Goal: Navigation & Orientation: Understand site structure

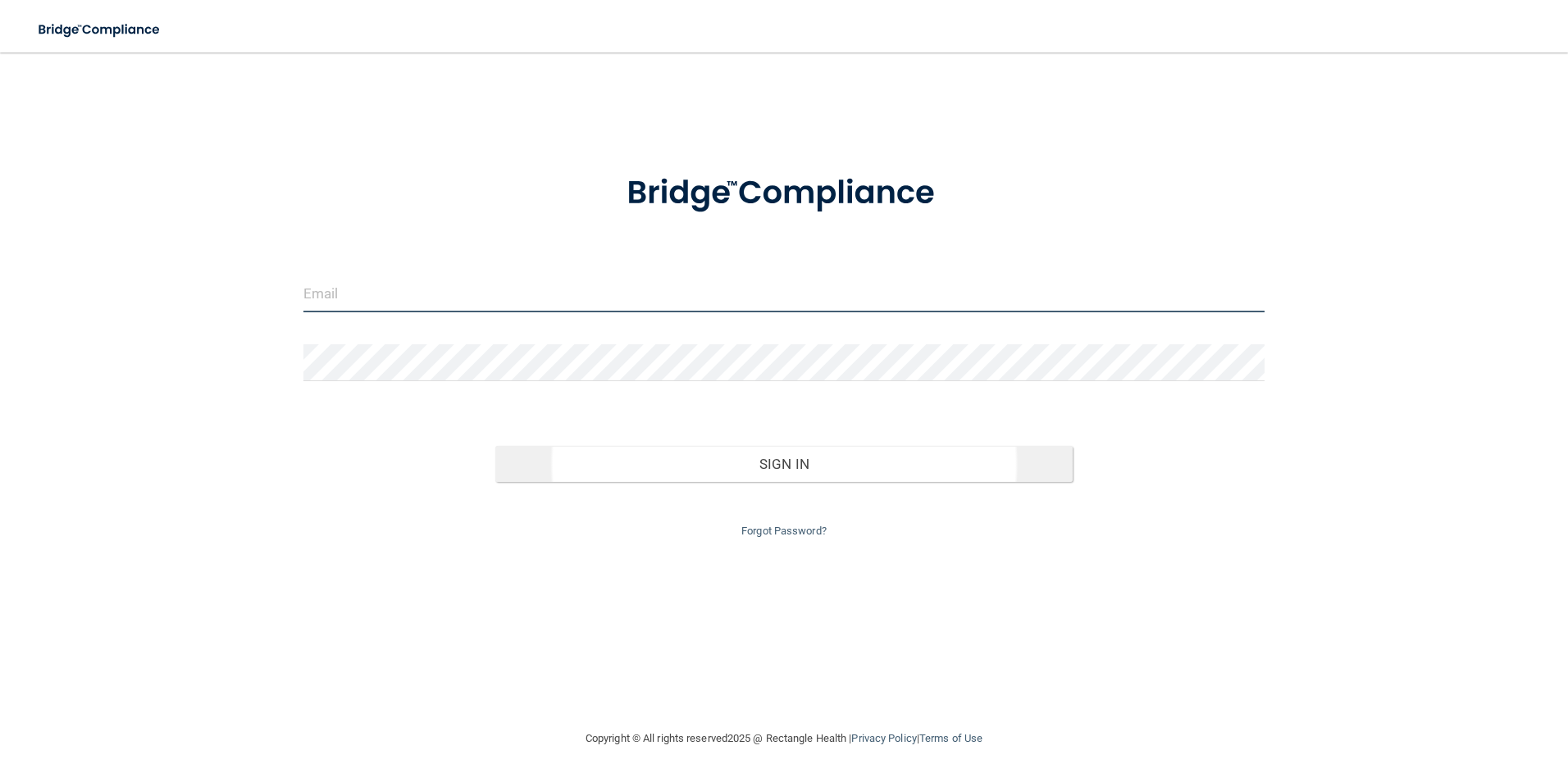
type input "[EMAIL_ADDRESS][DOMAIN_NAME]"
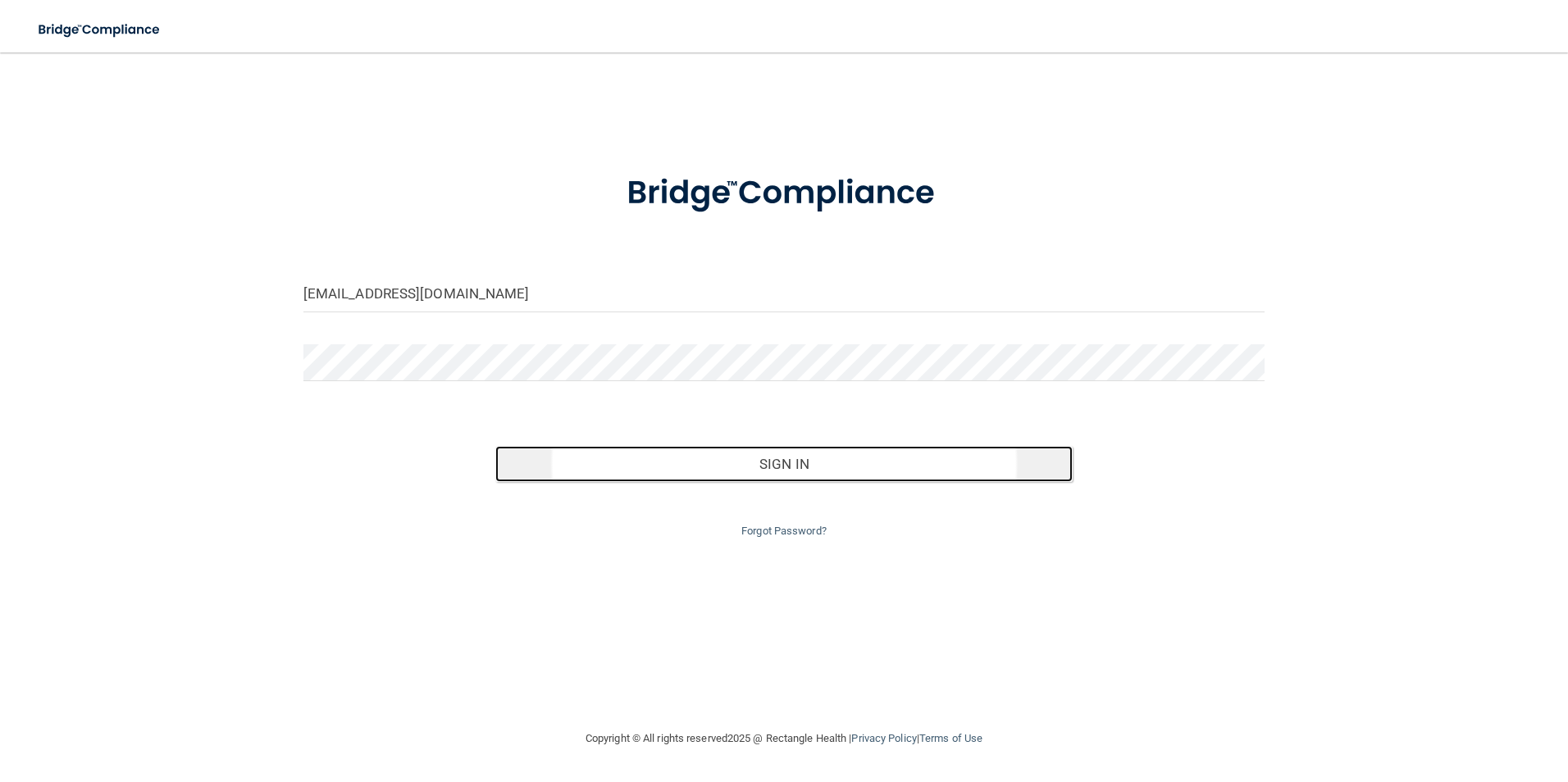
click at [844, 471] on button "Sign In" at bounding box center [784, 464] width 577 height 36
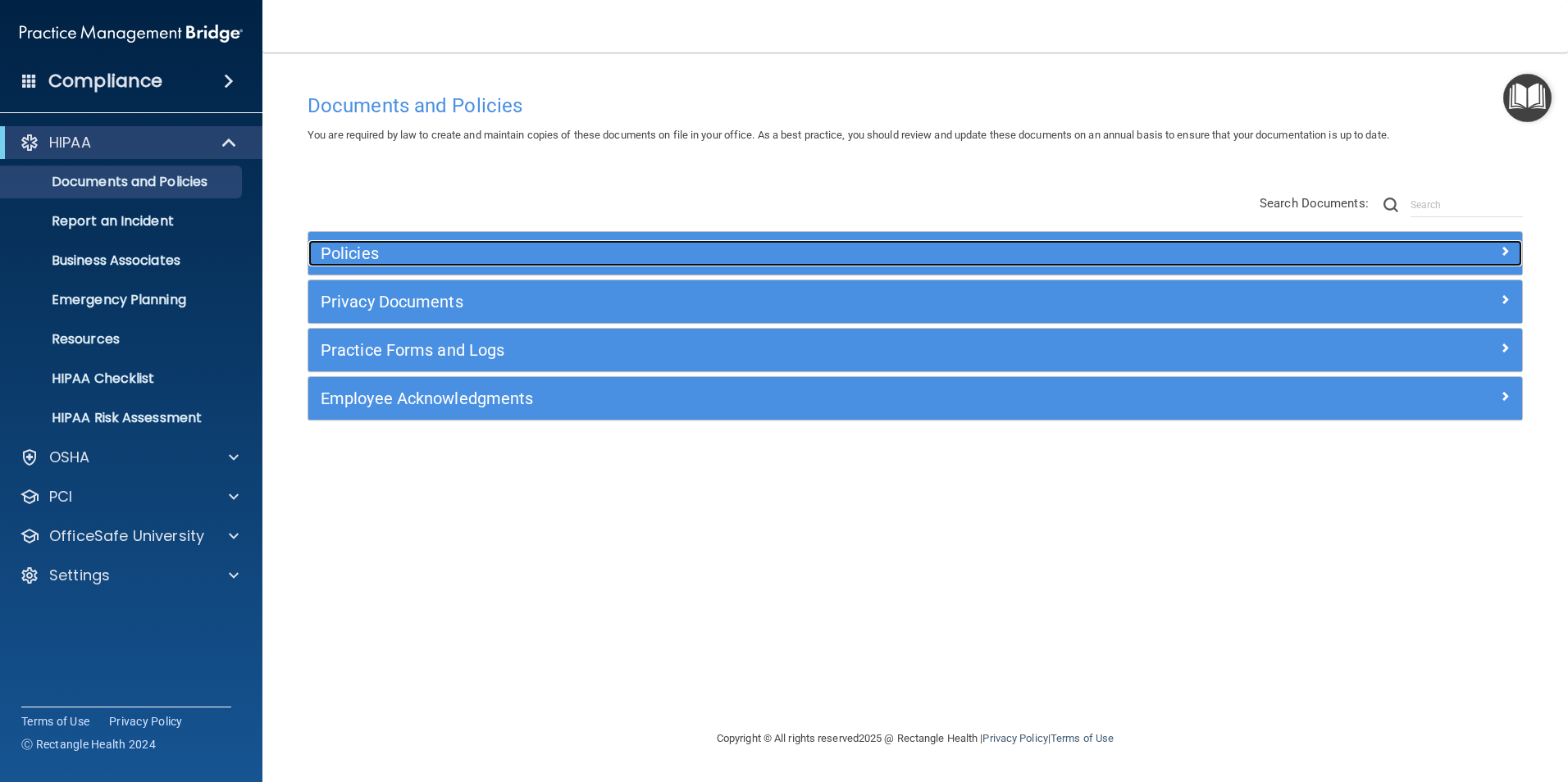
click at [545, 260] on h5 "Policies" at bounding box center [763, 253] width 886 height 18
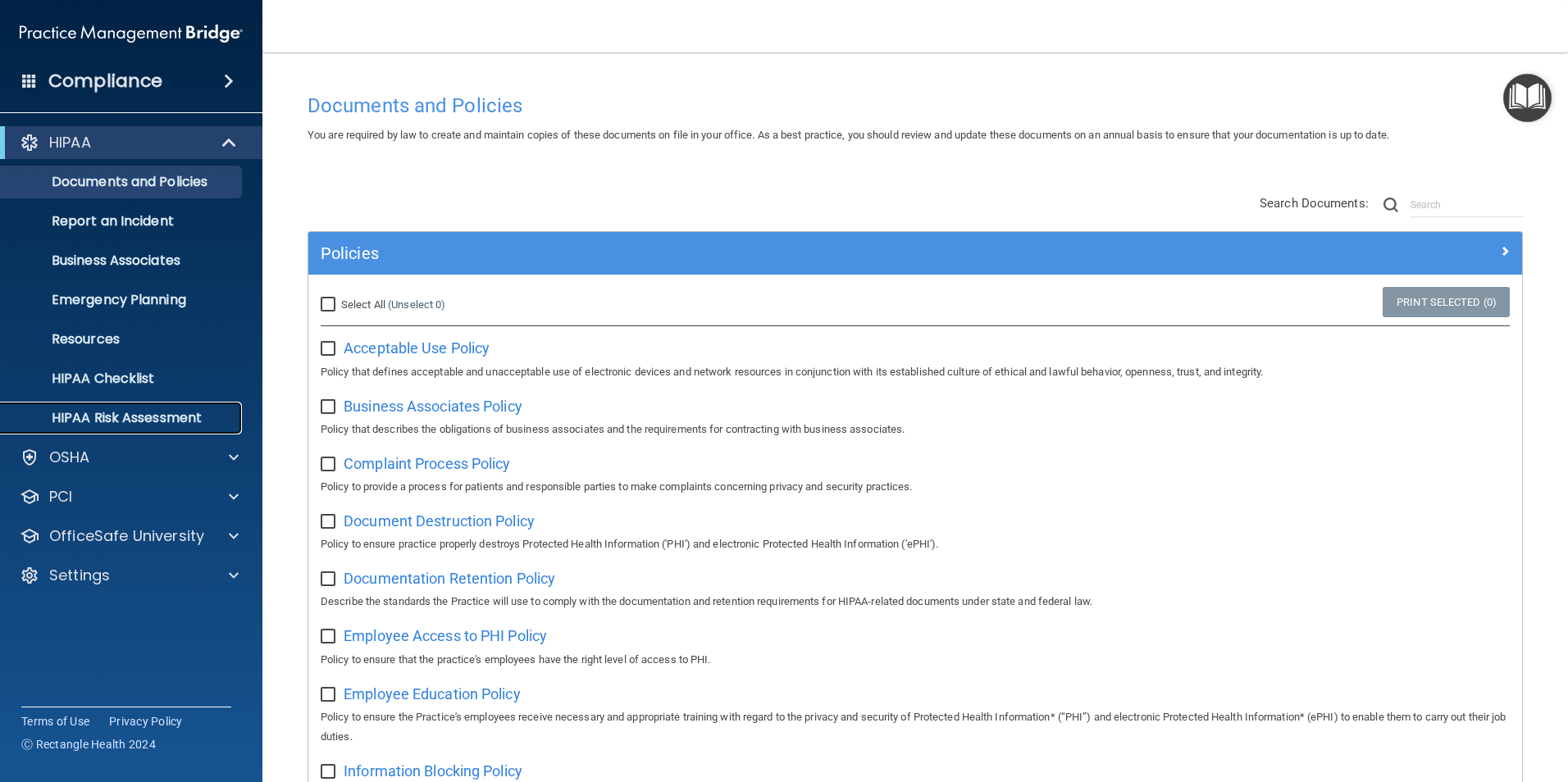
click at [153, 418] on p "HIPAA Risk Assessment" at bounding box center [122, 418] width 224 height 16
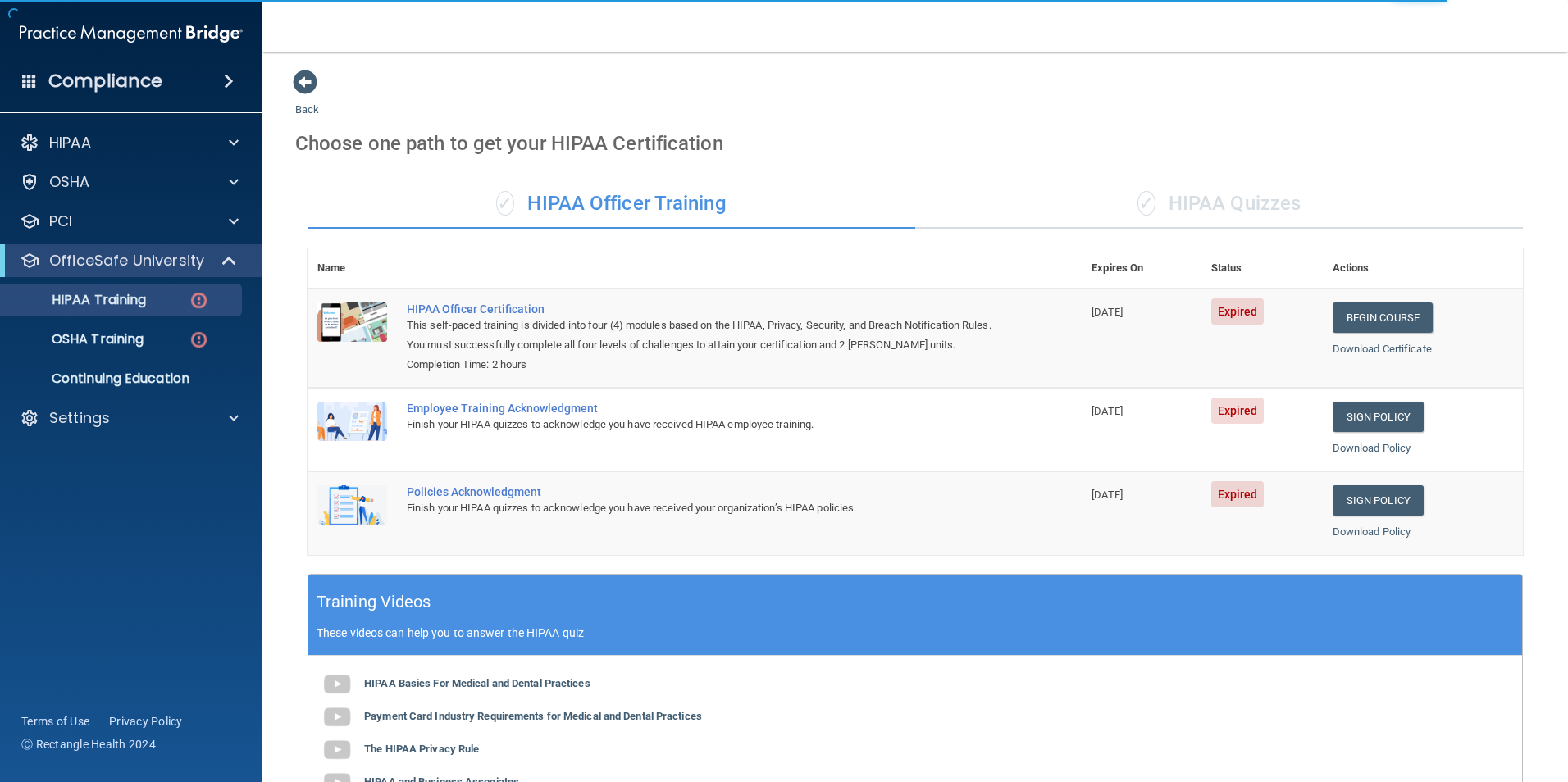
click at [1223, 201] on div "✓ HIPAA Quizzes" at bounding box center [1218, 204] width 607 height 49
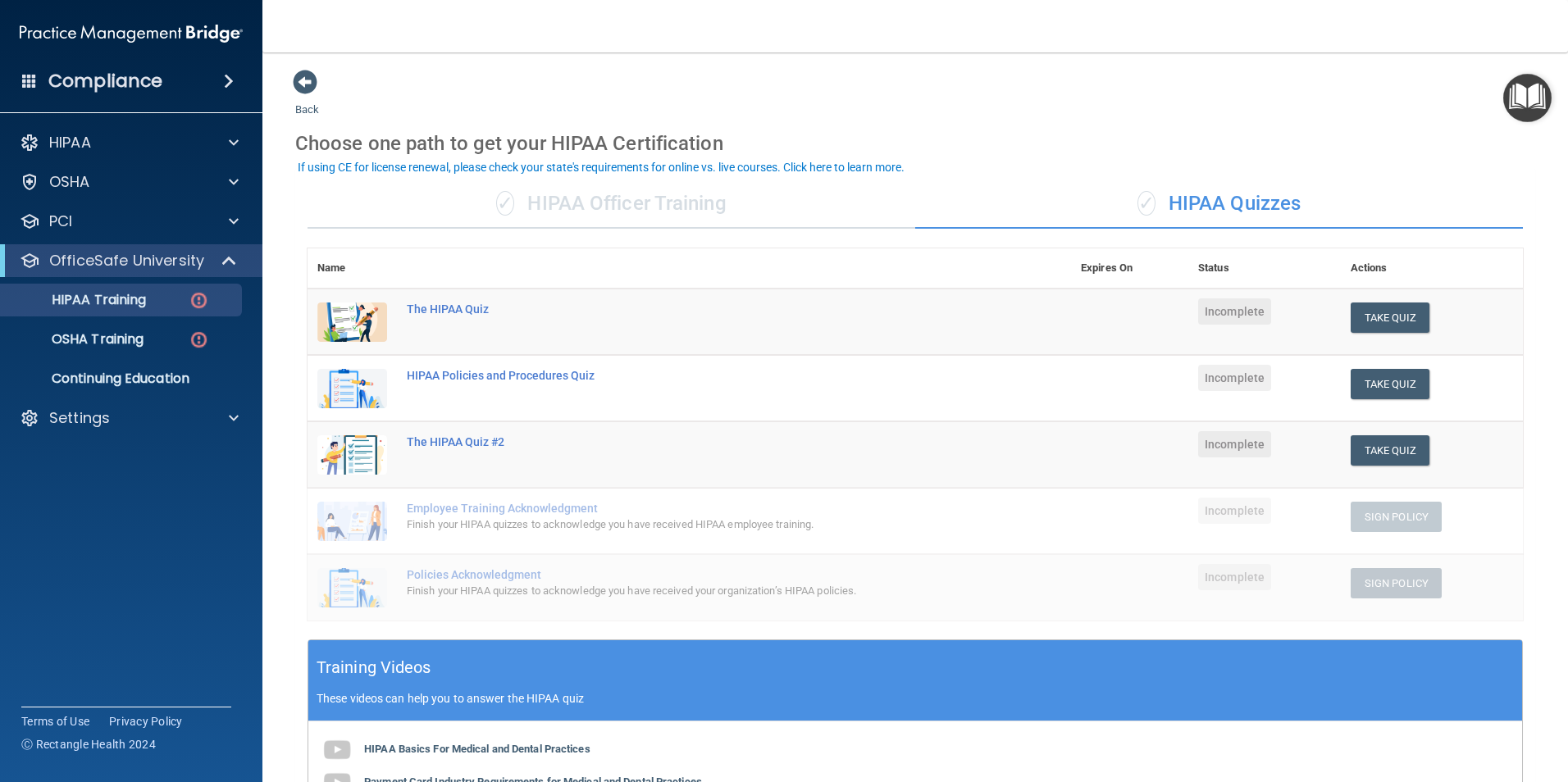
click at [686, 208] on div "✓ HIPAA Officer Training" at bounding box center [611, 204] width 607 height 49
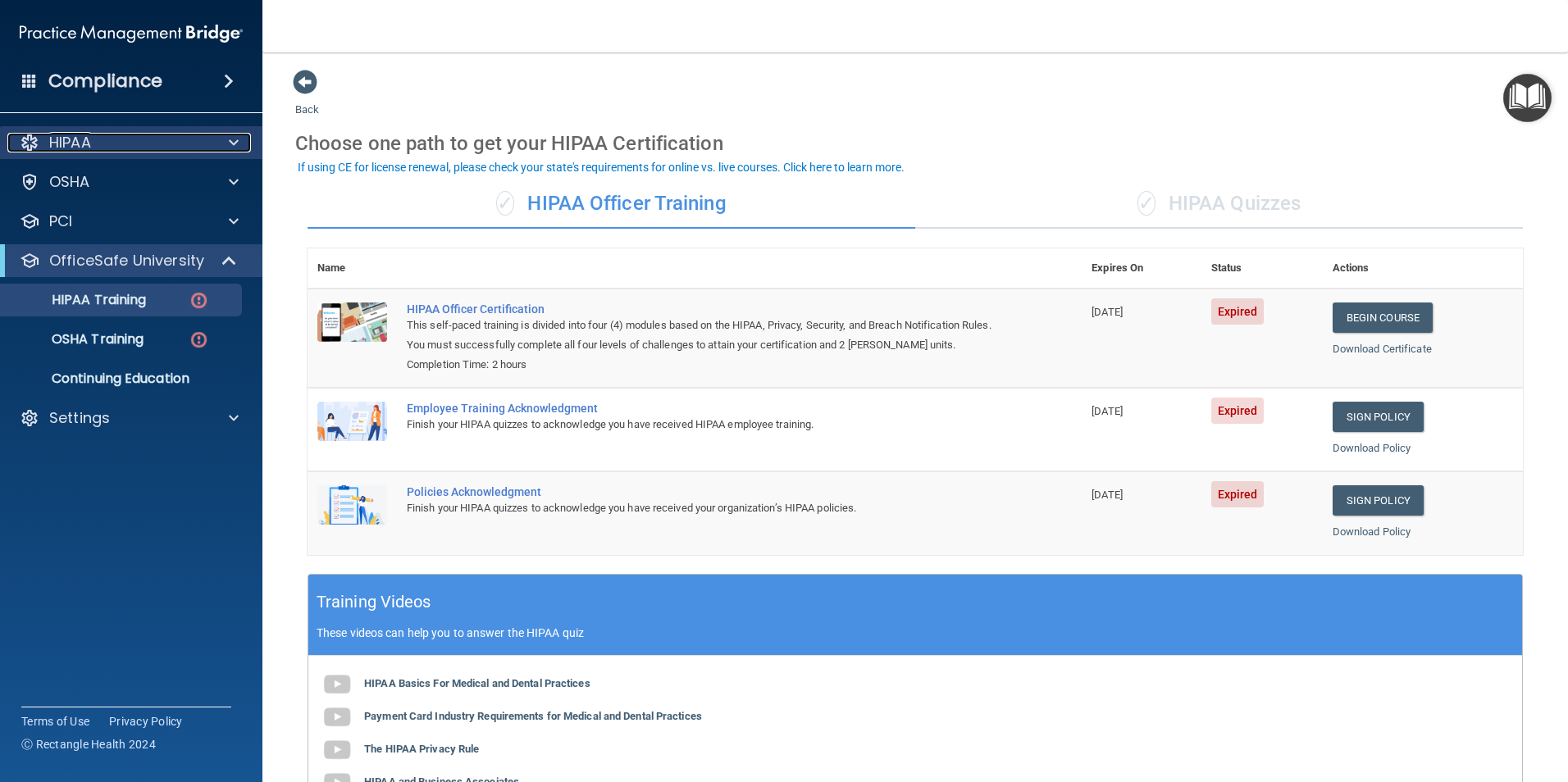
click at [164, 147] on div "HIPAA" at bounding box center [109, 143] width 204 height 20
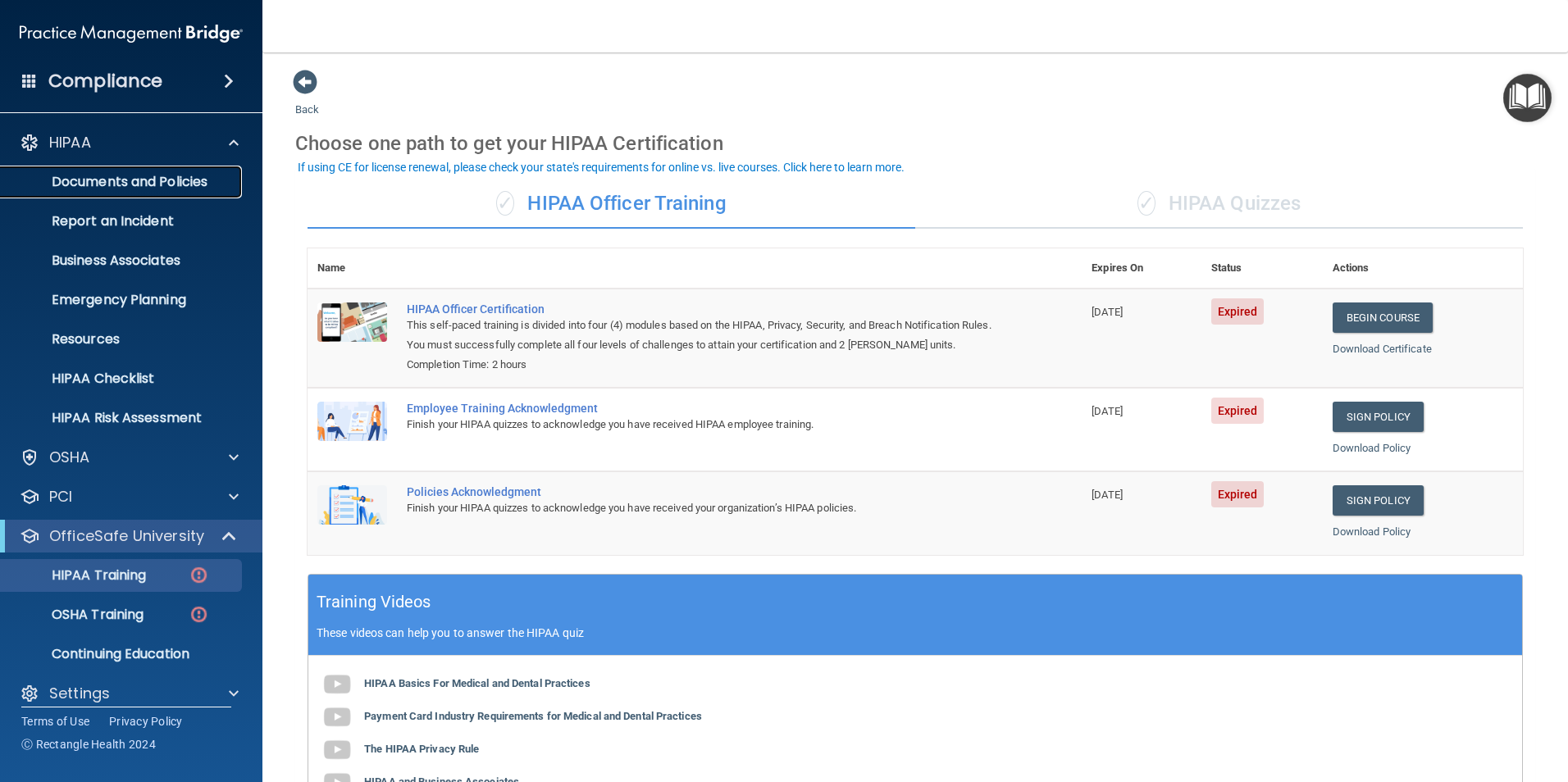
click at [173, 193] on link "Documents and Policies" at bounding box center [113, 182] width 259 height 33
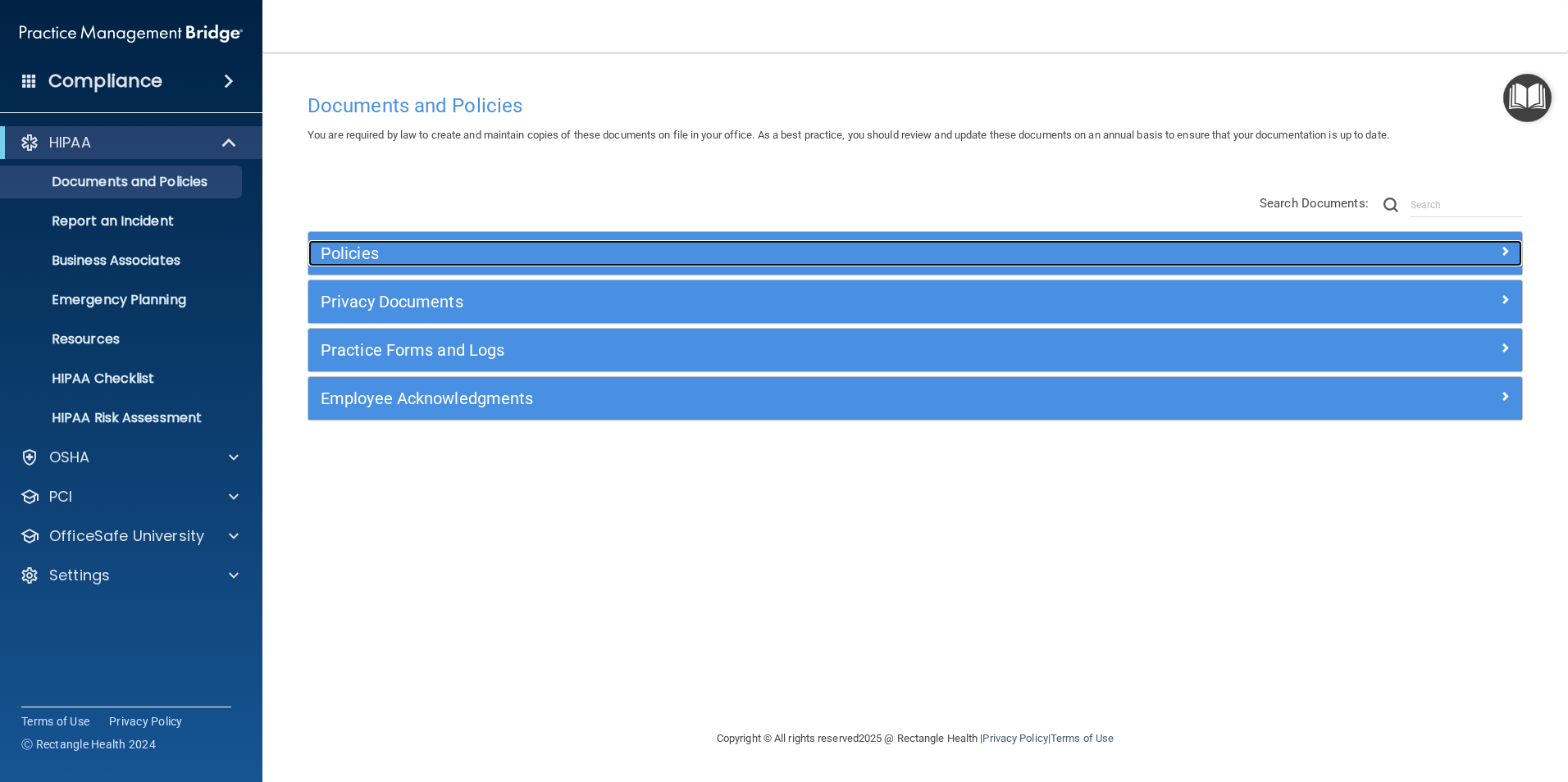
click at [484, 260] on h5 "Policies" at bounding box center [763, 253] width 886 height 18
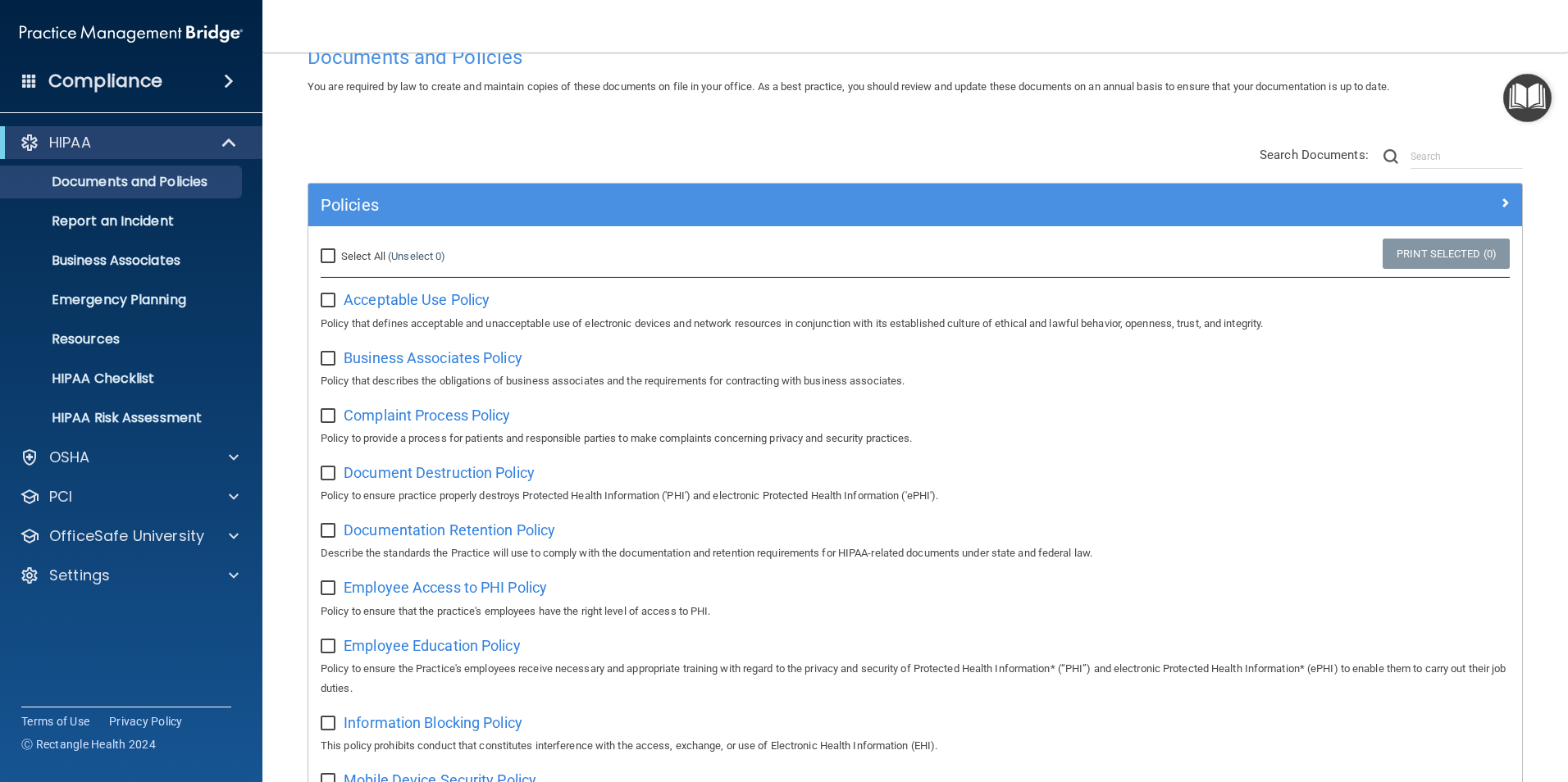
click at [564, 333] on div "Acceptable Use Policy Policy that defines acceptable and unacceptable use of el…" at bounding box center [915, 309] width 1189 height 46
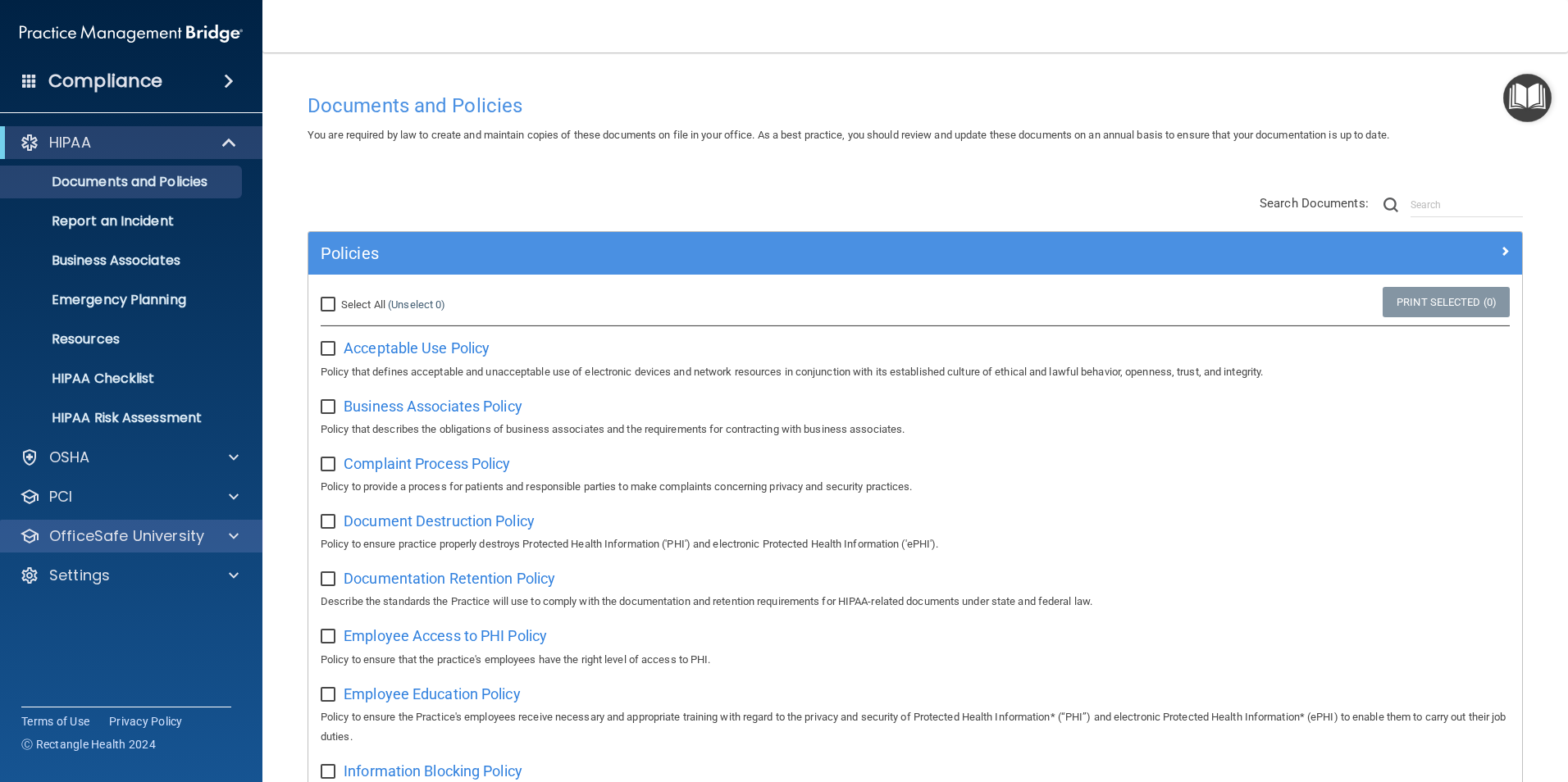
click at [205, 548] on div "OfficeSafe University" at bounding box center [131, 536] width 263 height 33
click at [230, 535] on span at bounding box center [233, 536] width 9 height 20
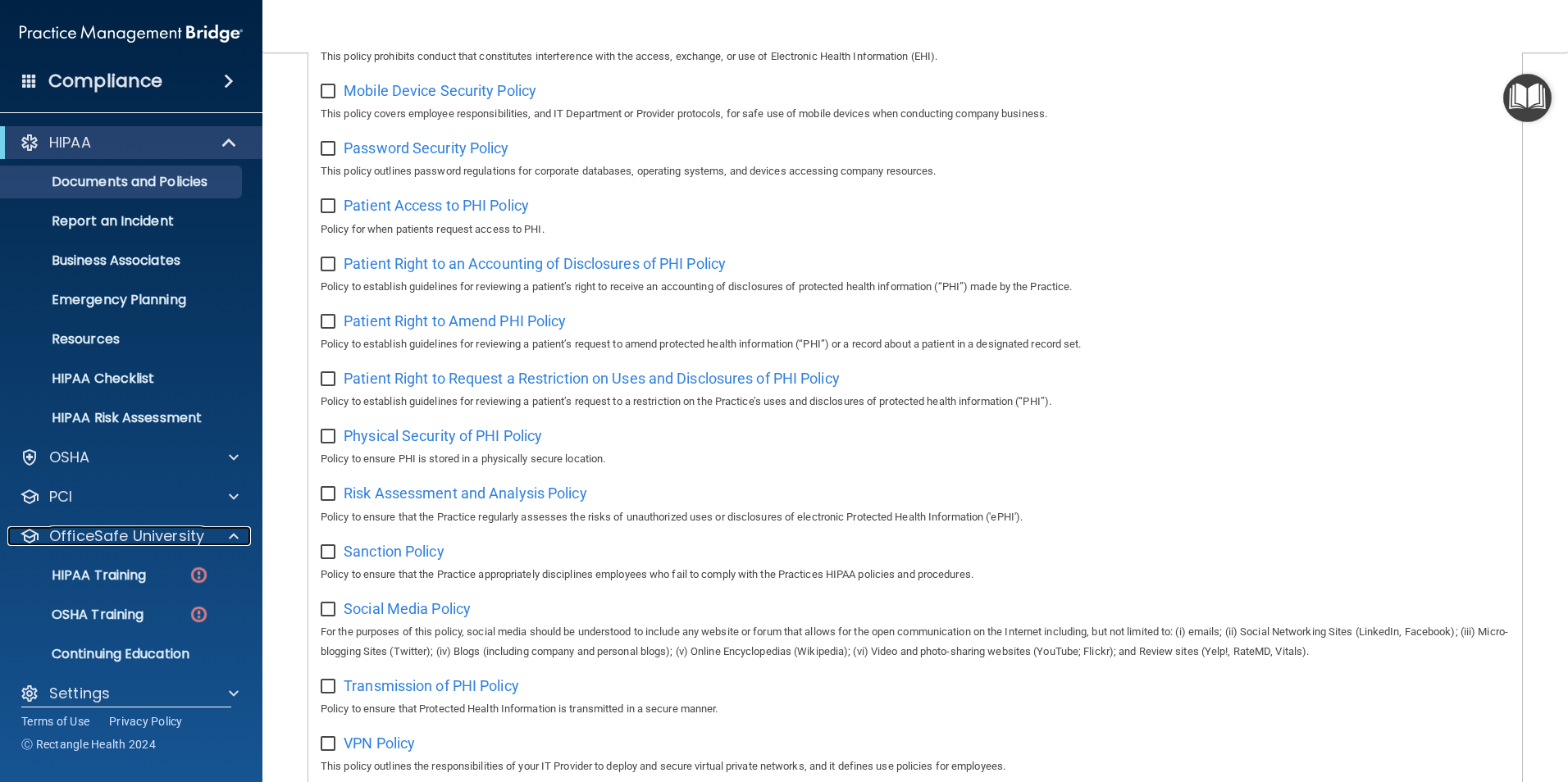
scroll to position [1061, 0]
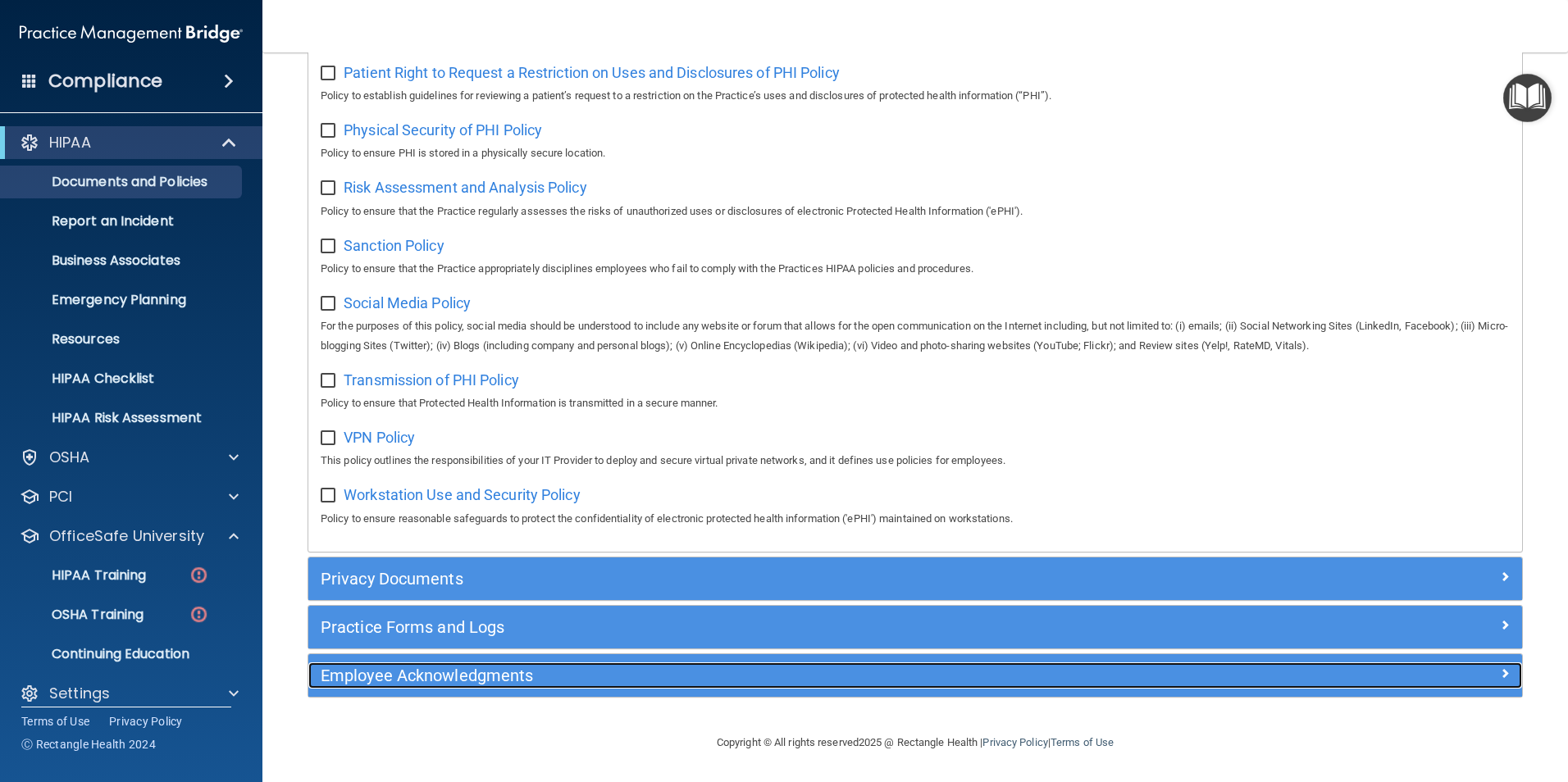
click at [567, 678] on h5 "Employee Acknowledgments" at bounding box center [763, 675] width 886 height 18
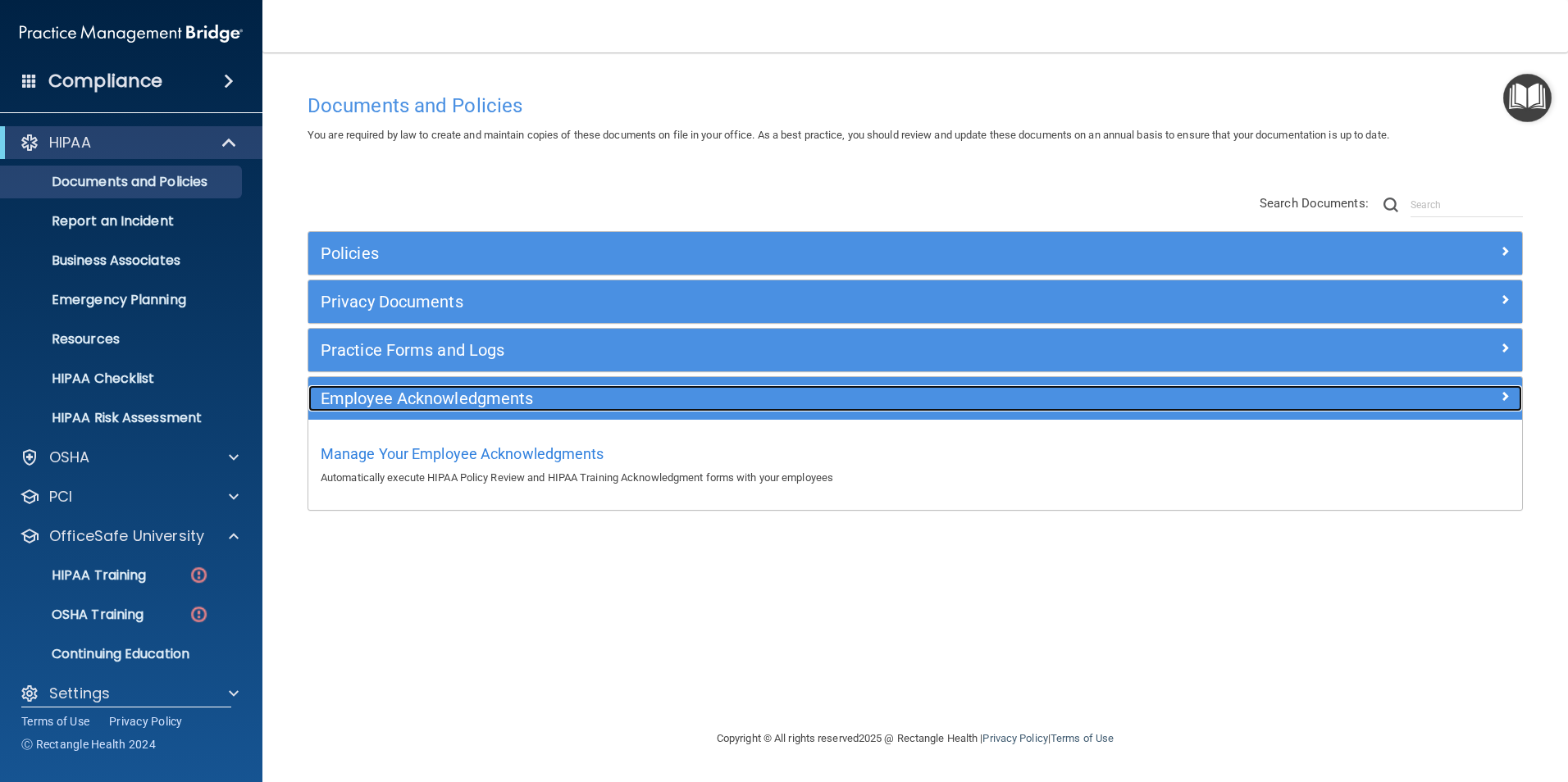
scroll to position [0, 0]
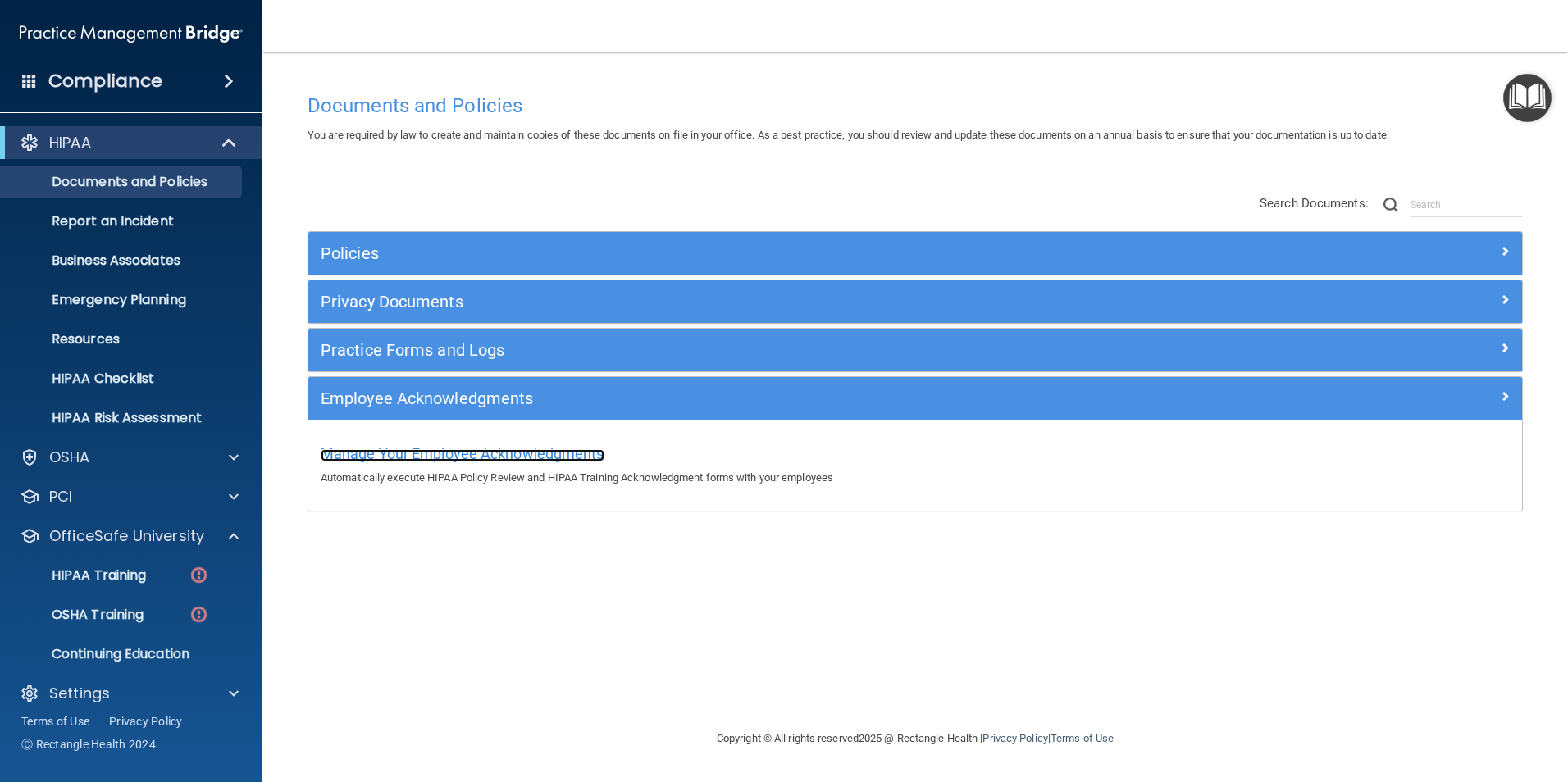
click at [544, 455] on span "Manage Your Employee Acknowledgments" at bounding box center [462, 454] width 284 height 17
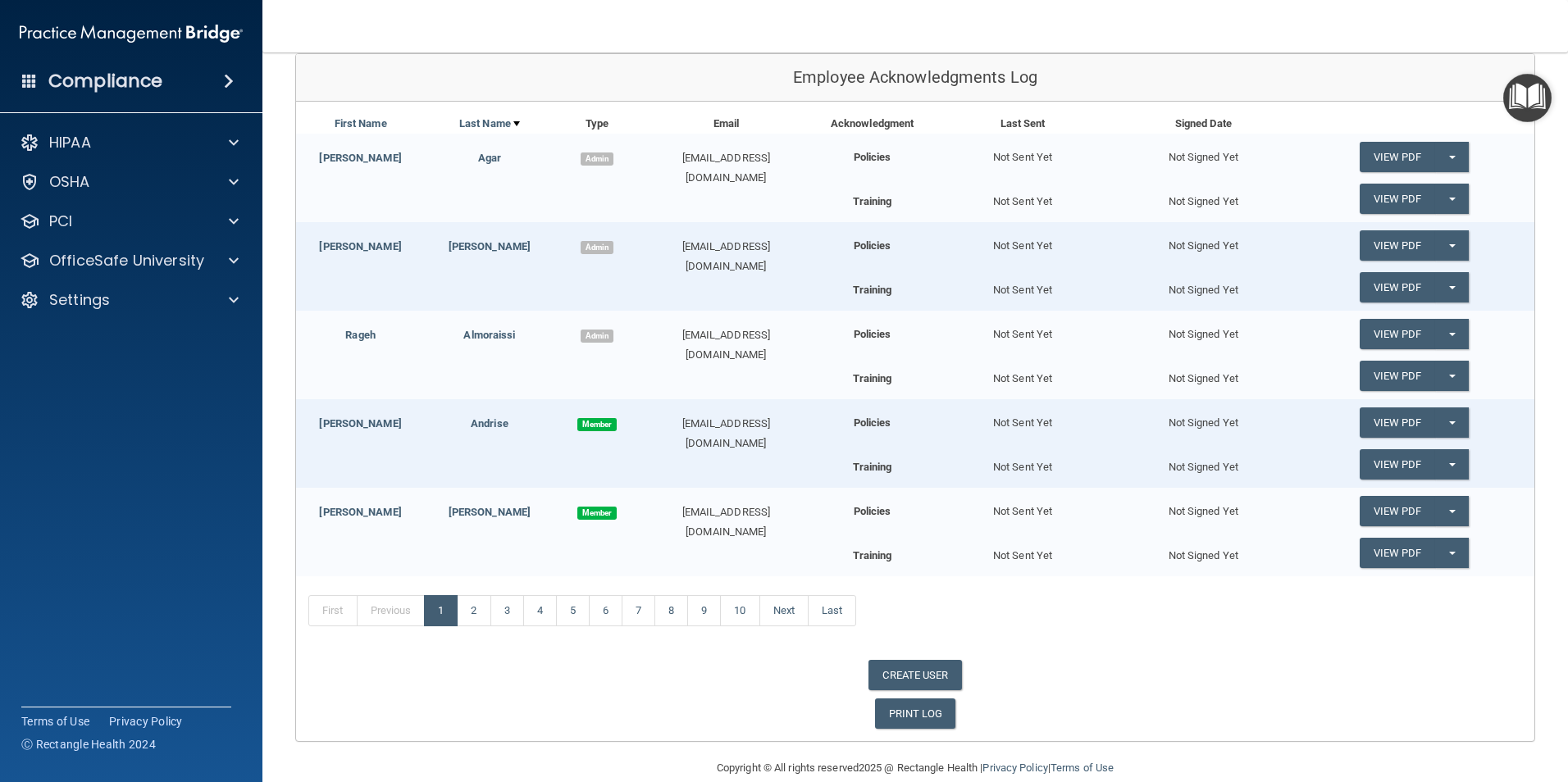
scroll to position [221, 0]
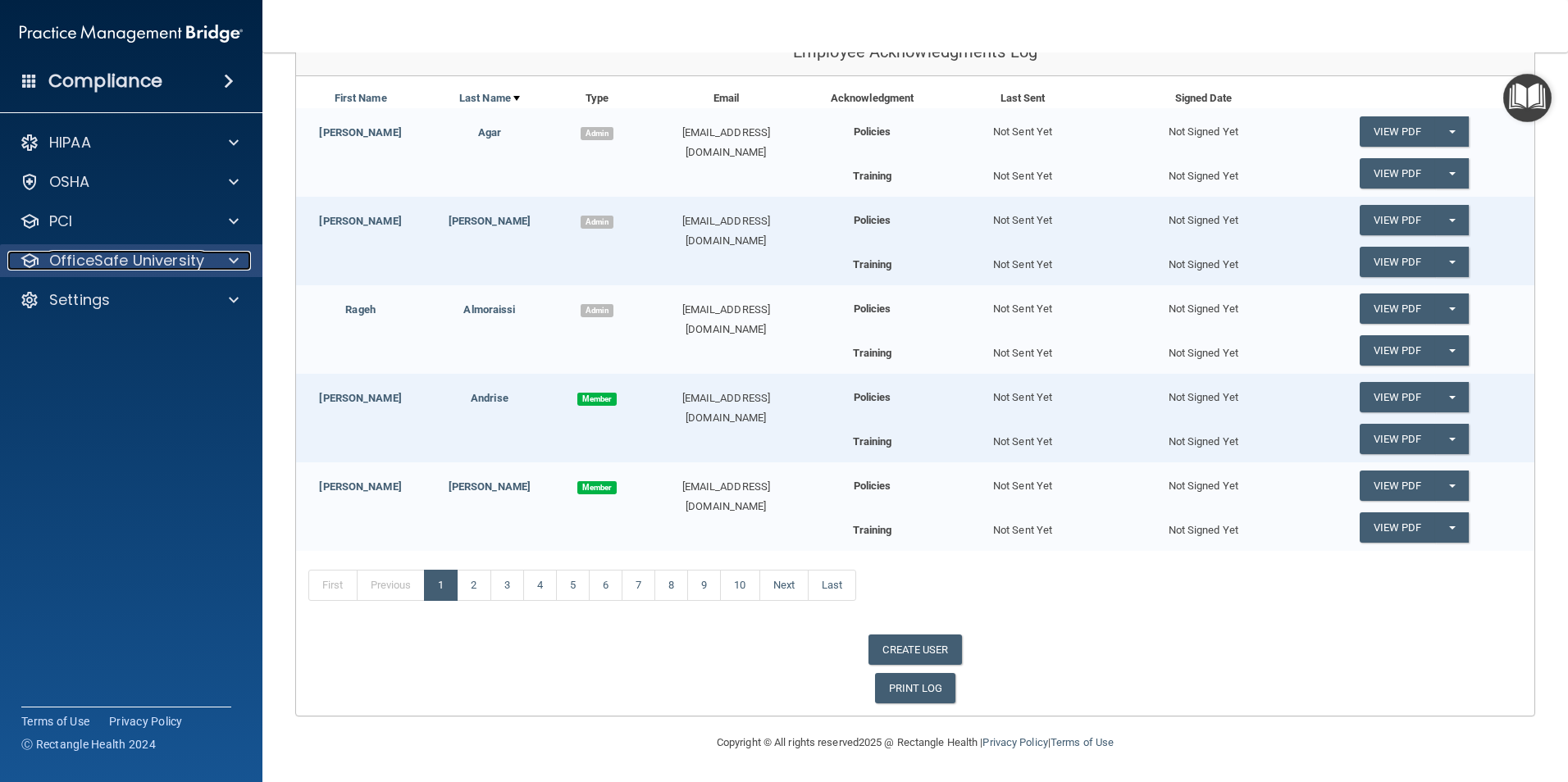
click at [197, 267] on p "OfficeSafe University" at bounding box center [126, 260] width 155 height 20
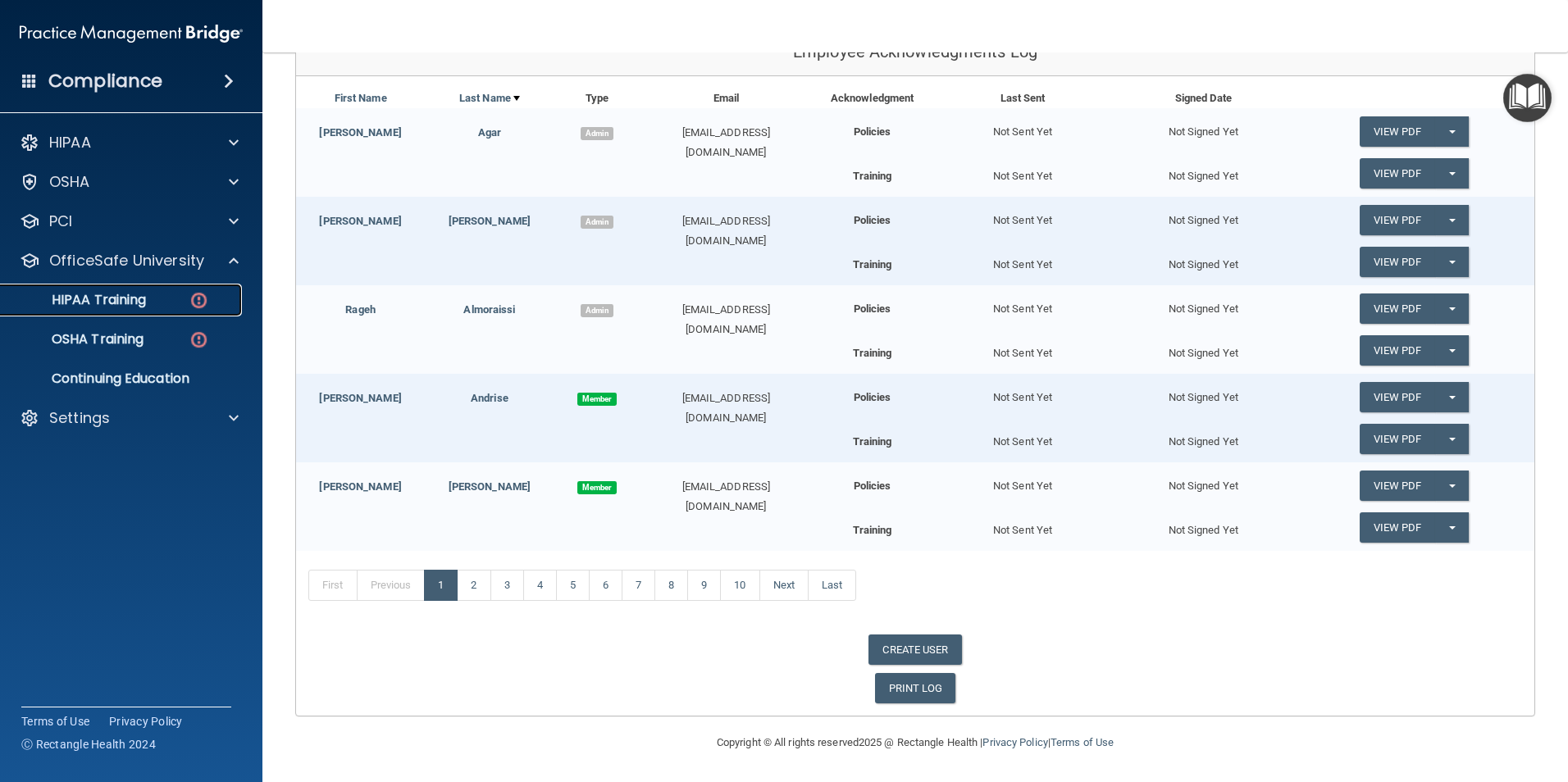
click at [178, 296] on div "HIPAA Training" at bounding box center [122, 300] width 224 height 16
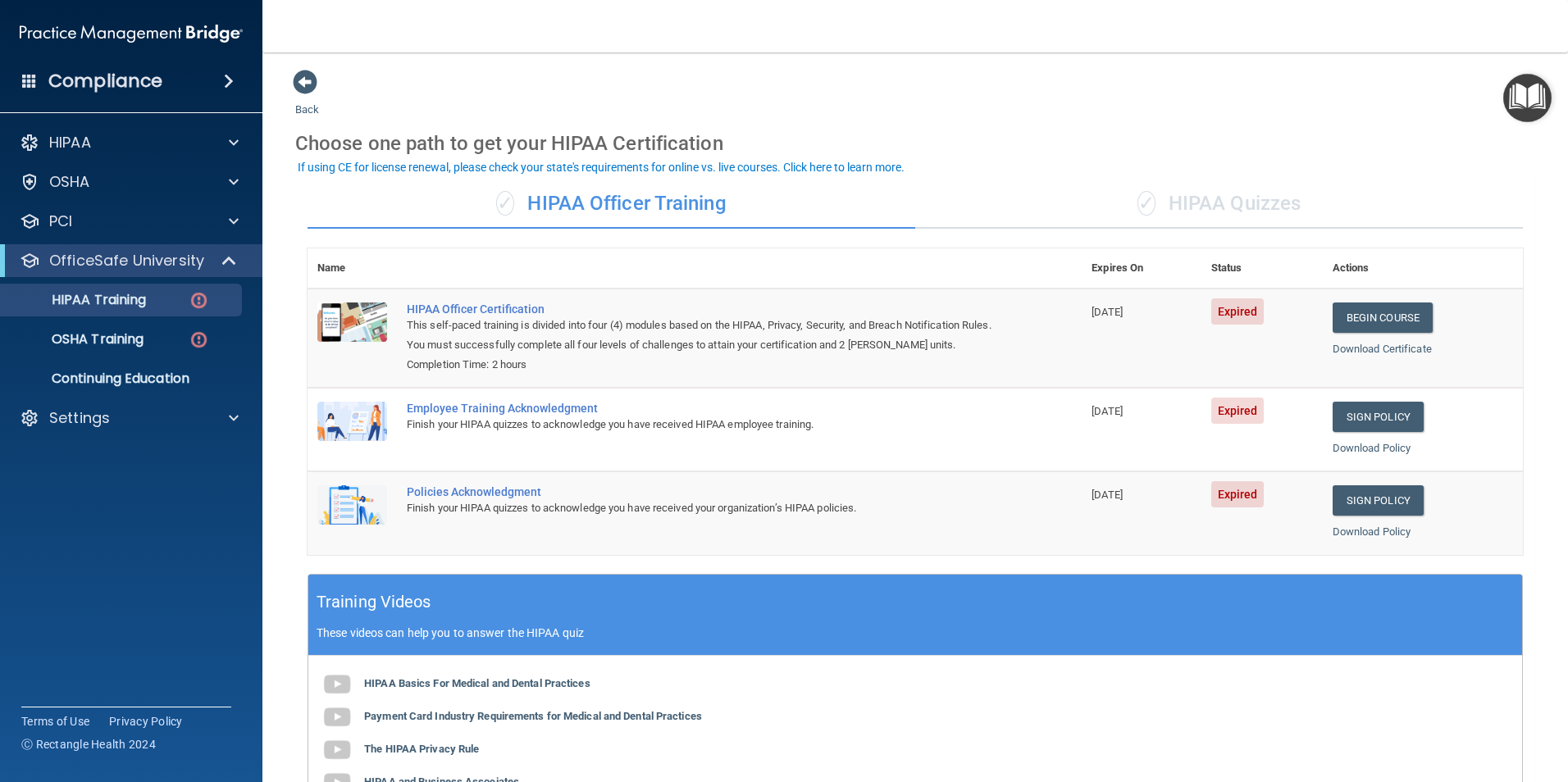
click at [1194, 187] on div "✓ HIPAA Quizzes" at bounding box center [1218, 204] width 607 height 49
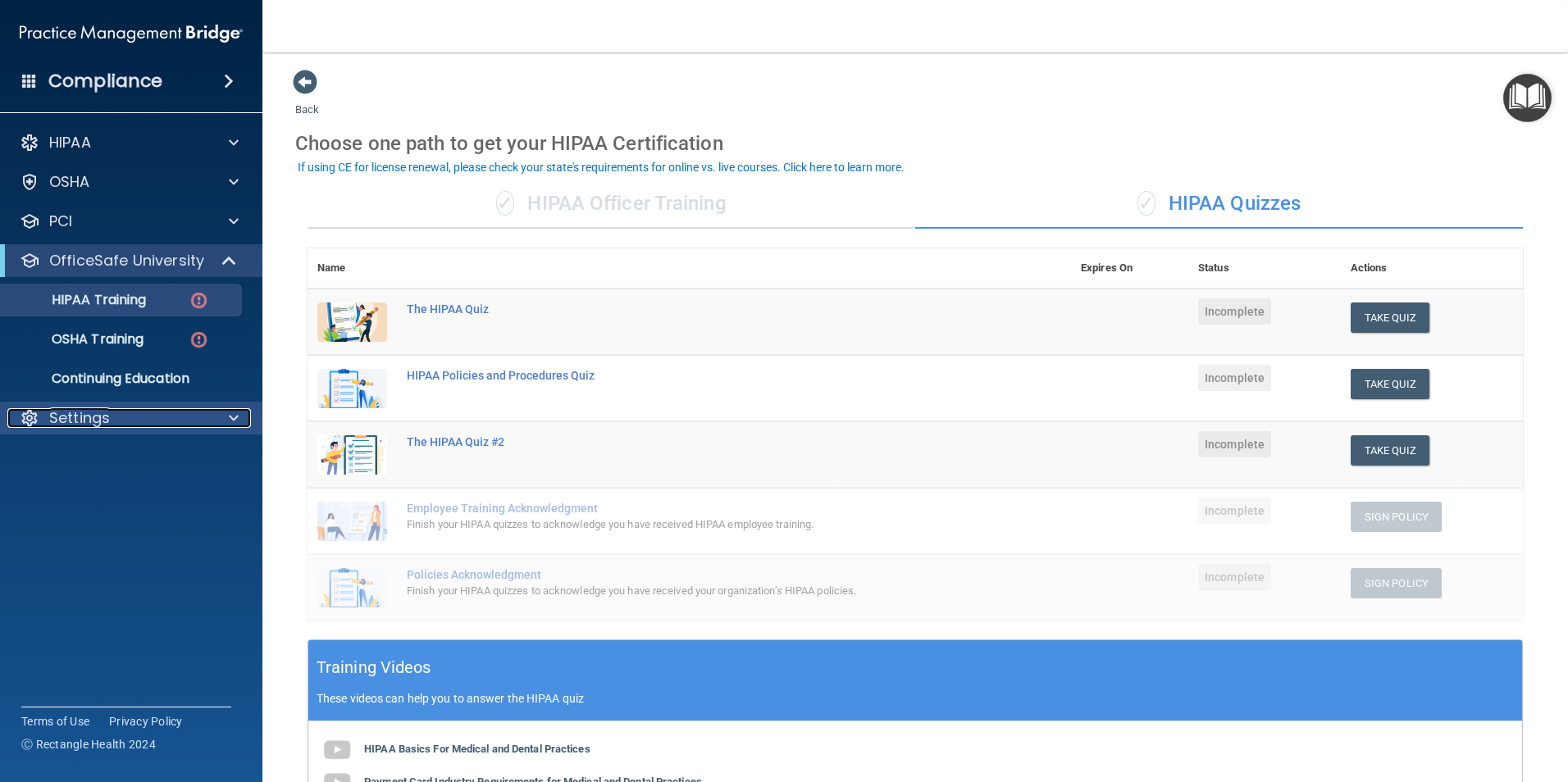
click at [192, 421] on div "Settings" at bounding box center [109, 418] width 204 height 20
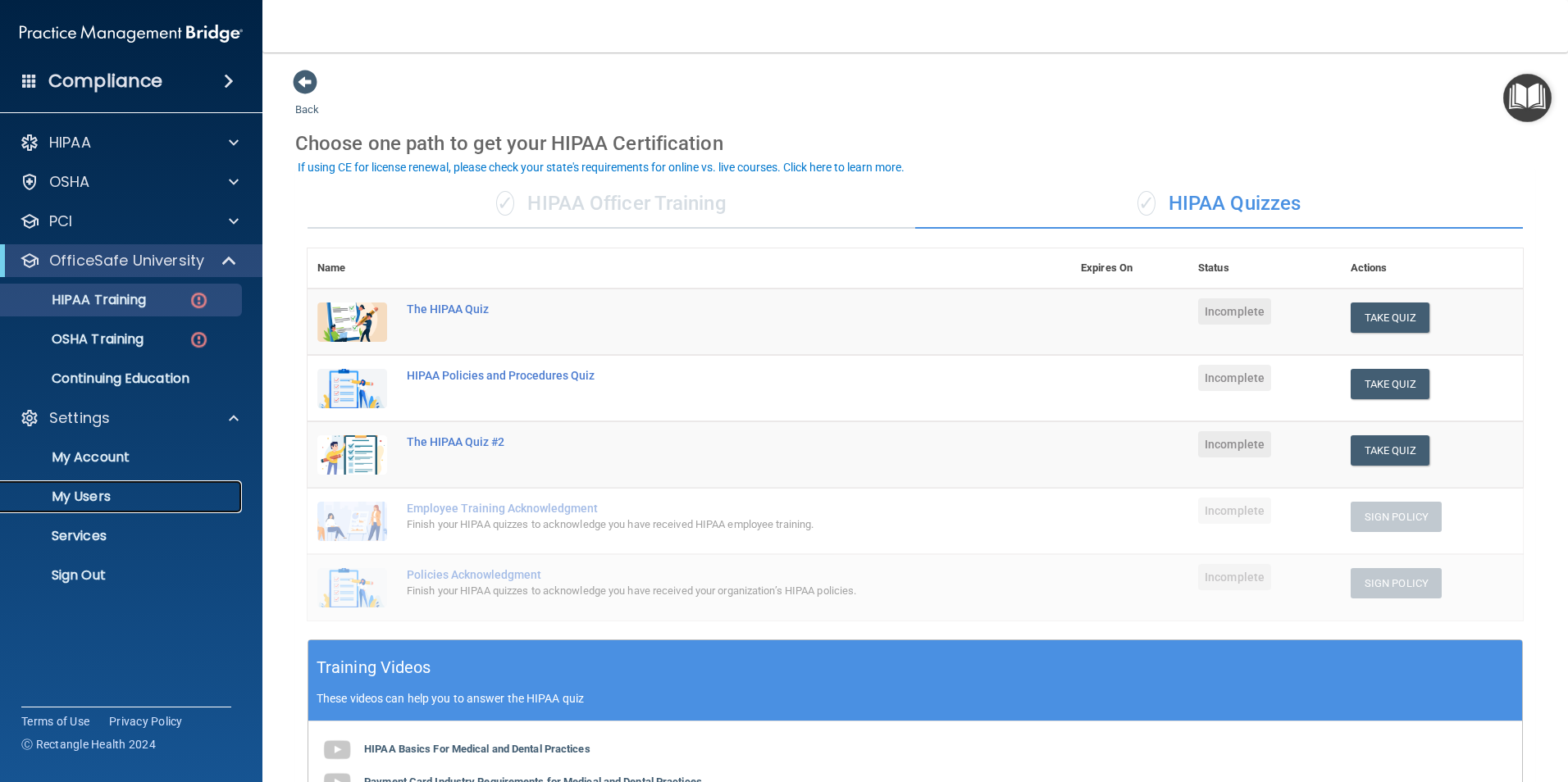
click at [125, 494] on p "My Users" at bounding box center [122, 497] width 224 height 16
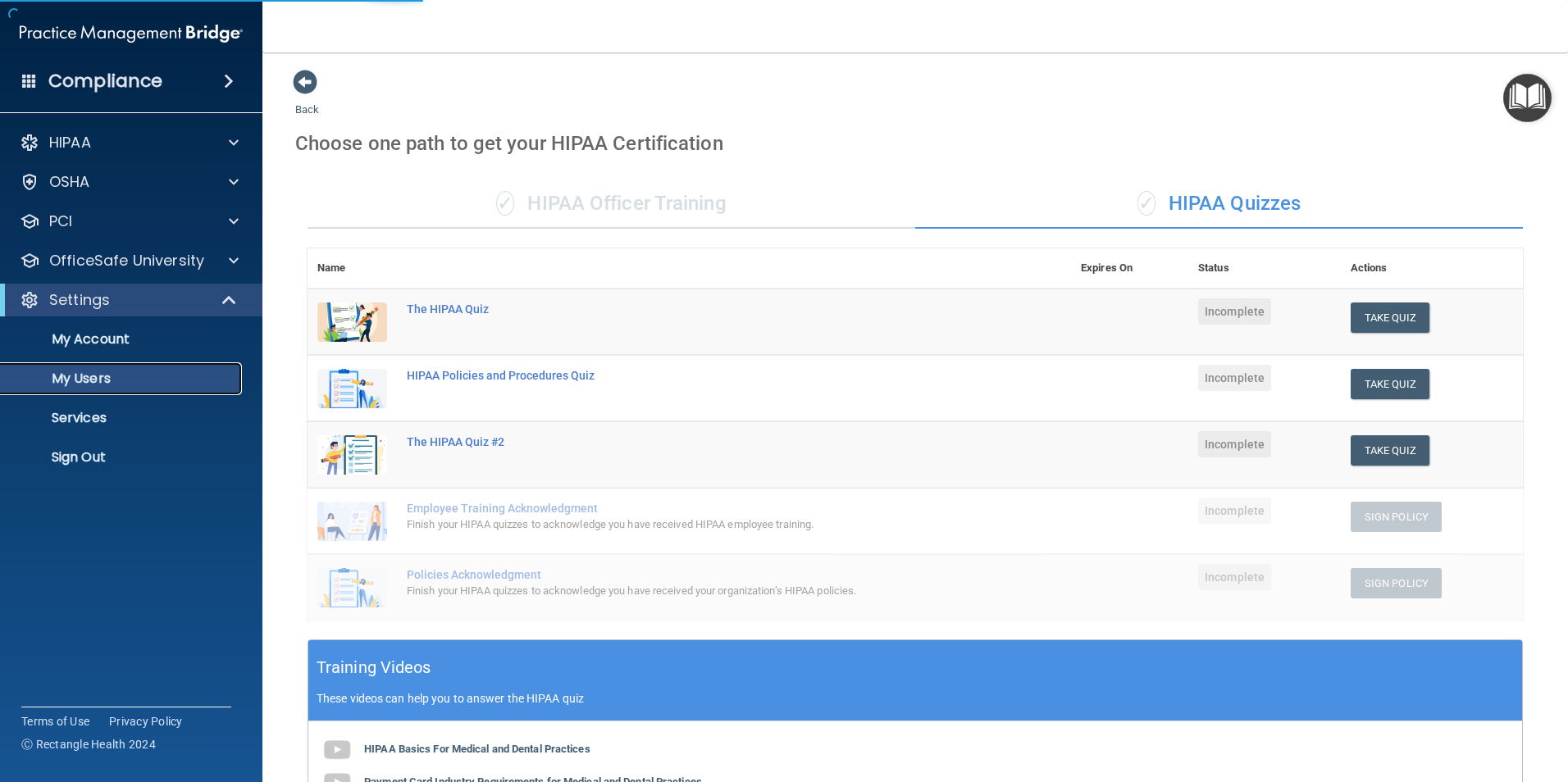
select select "20"
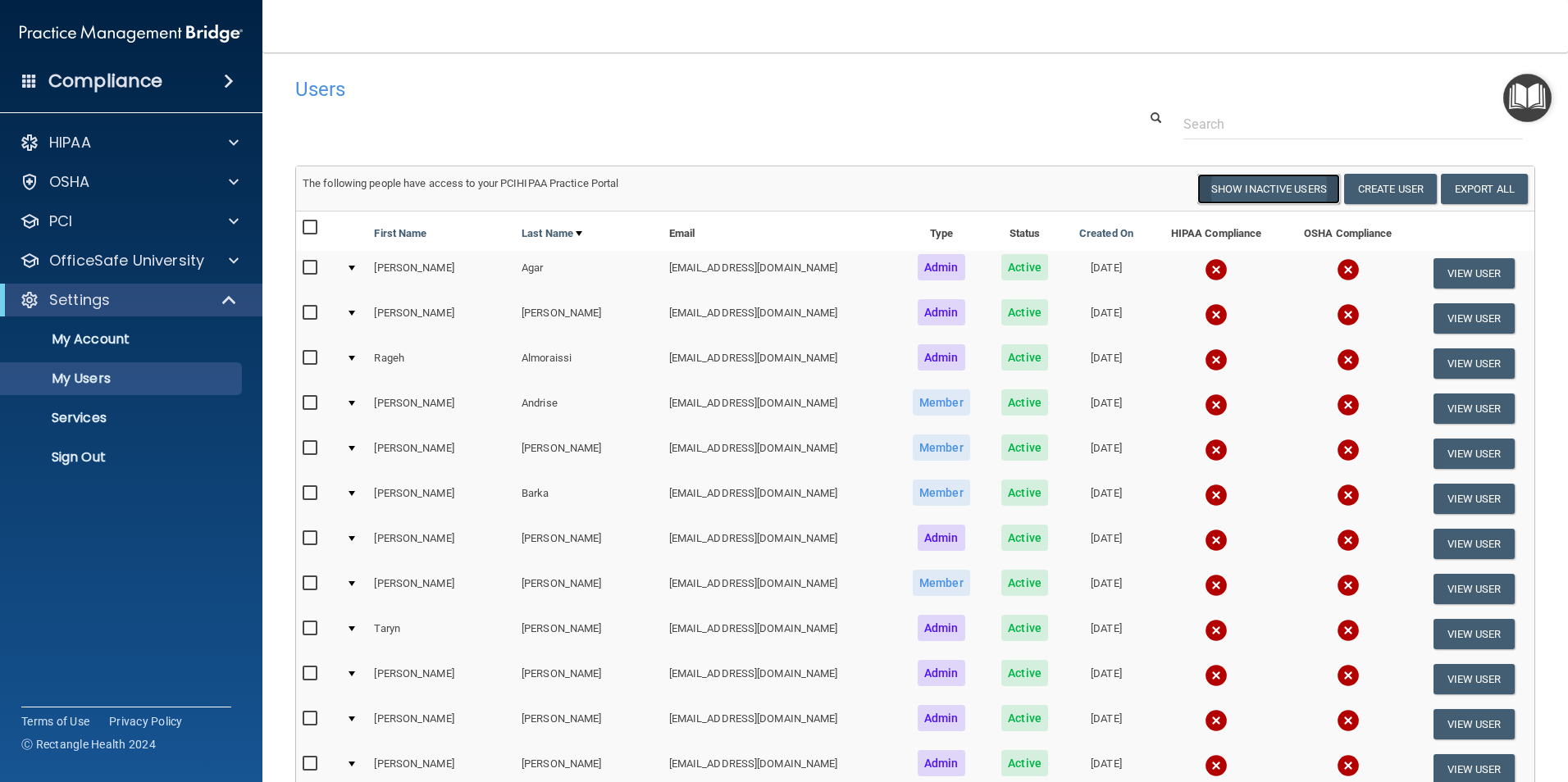
click at [1250, 192] on button "Show Inactive Users" at bounding box center [1268, 188] width 143 height 30
select select "20"
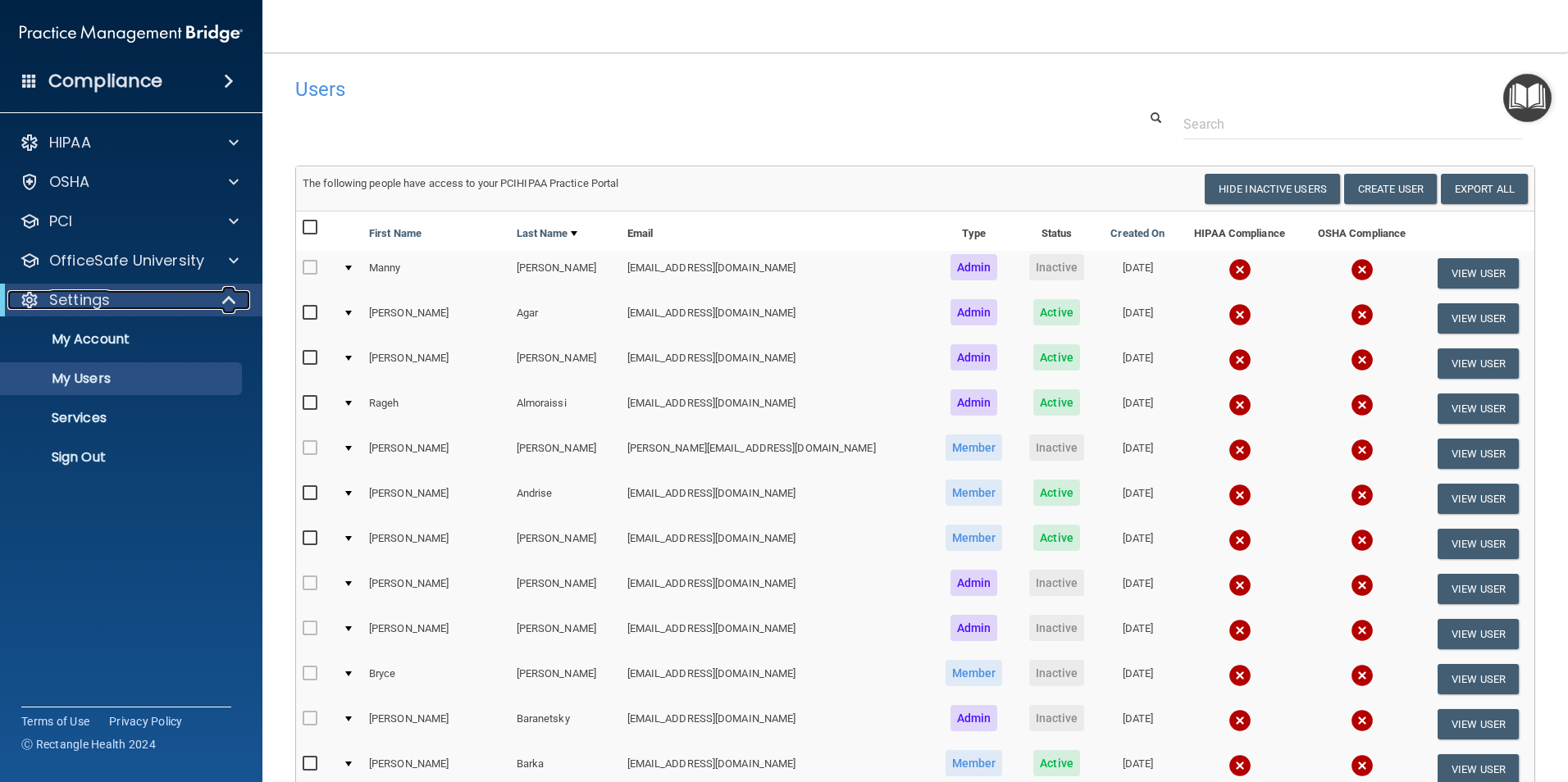
click at [221, 306] on div at bounding box center [229, 300] width 40 height 20
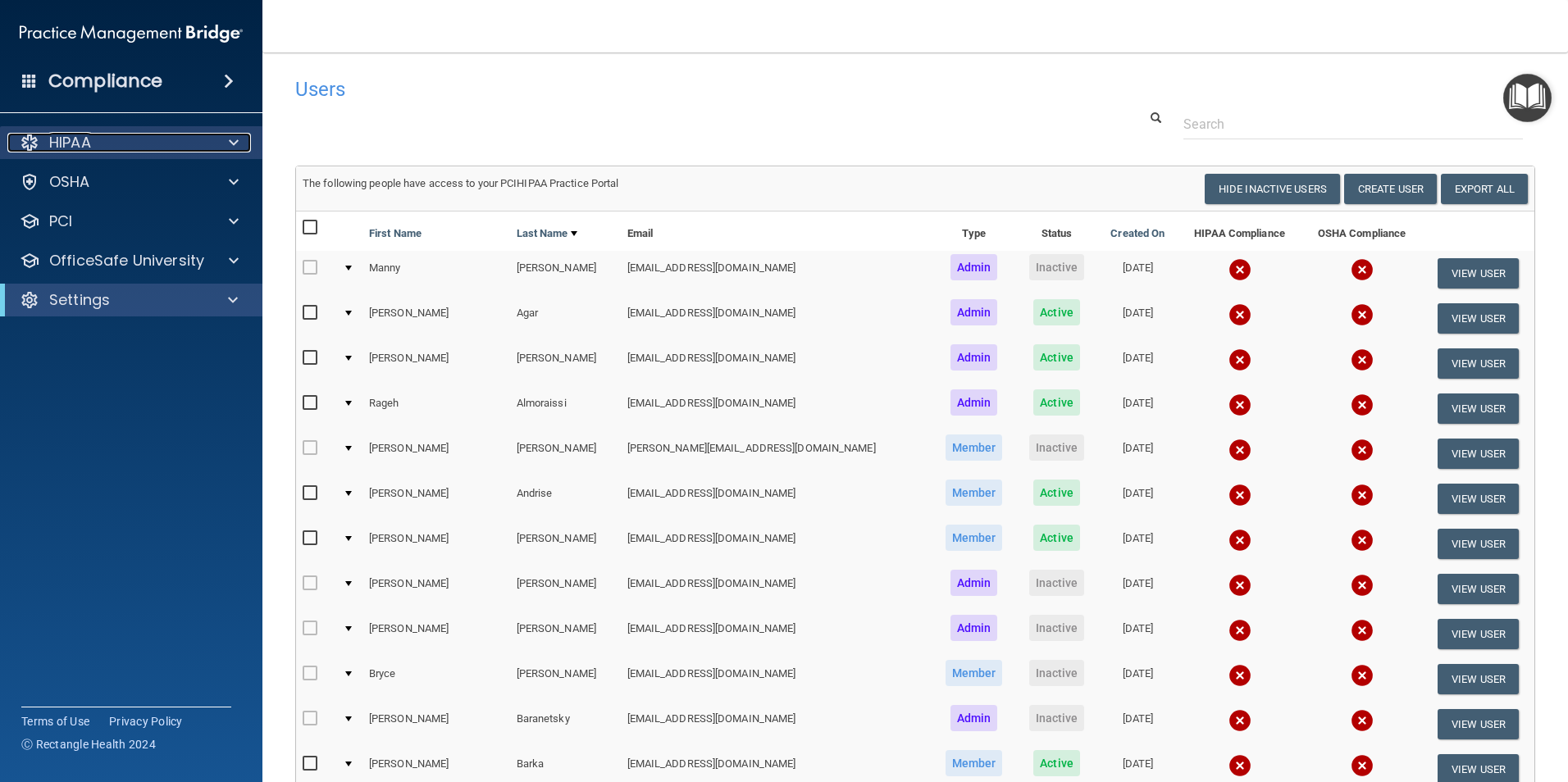
click at [238, 135] on span at bounding box center [233, 143] width 9 height 20
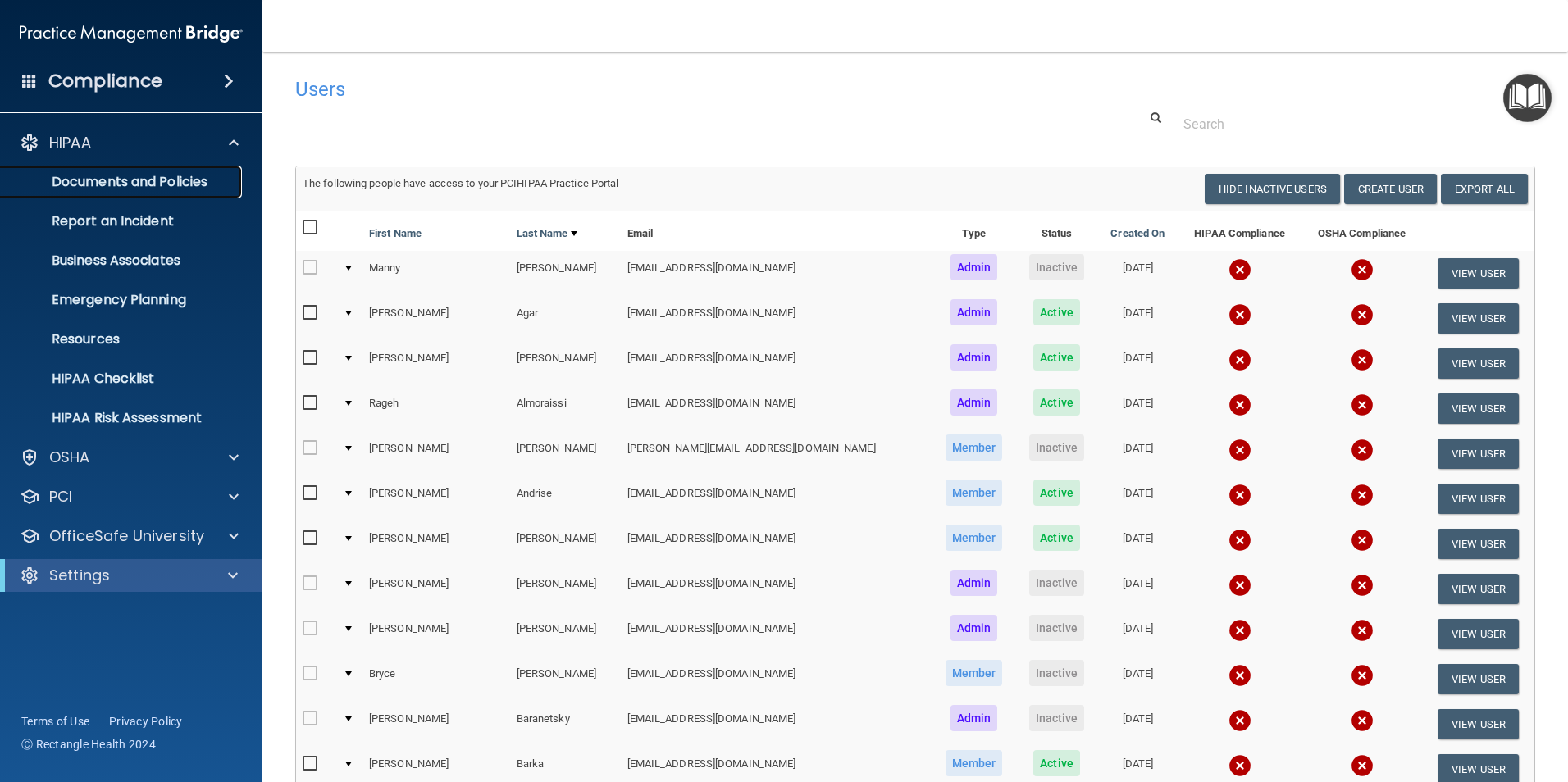
click at [180, 174] on p "Documents and Policies" at bounding box center [122, 181] width 224 height 16
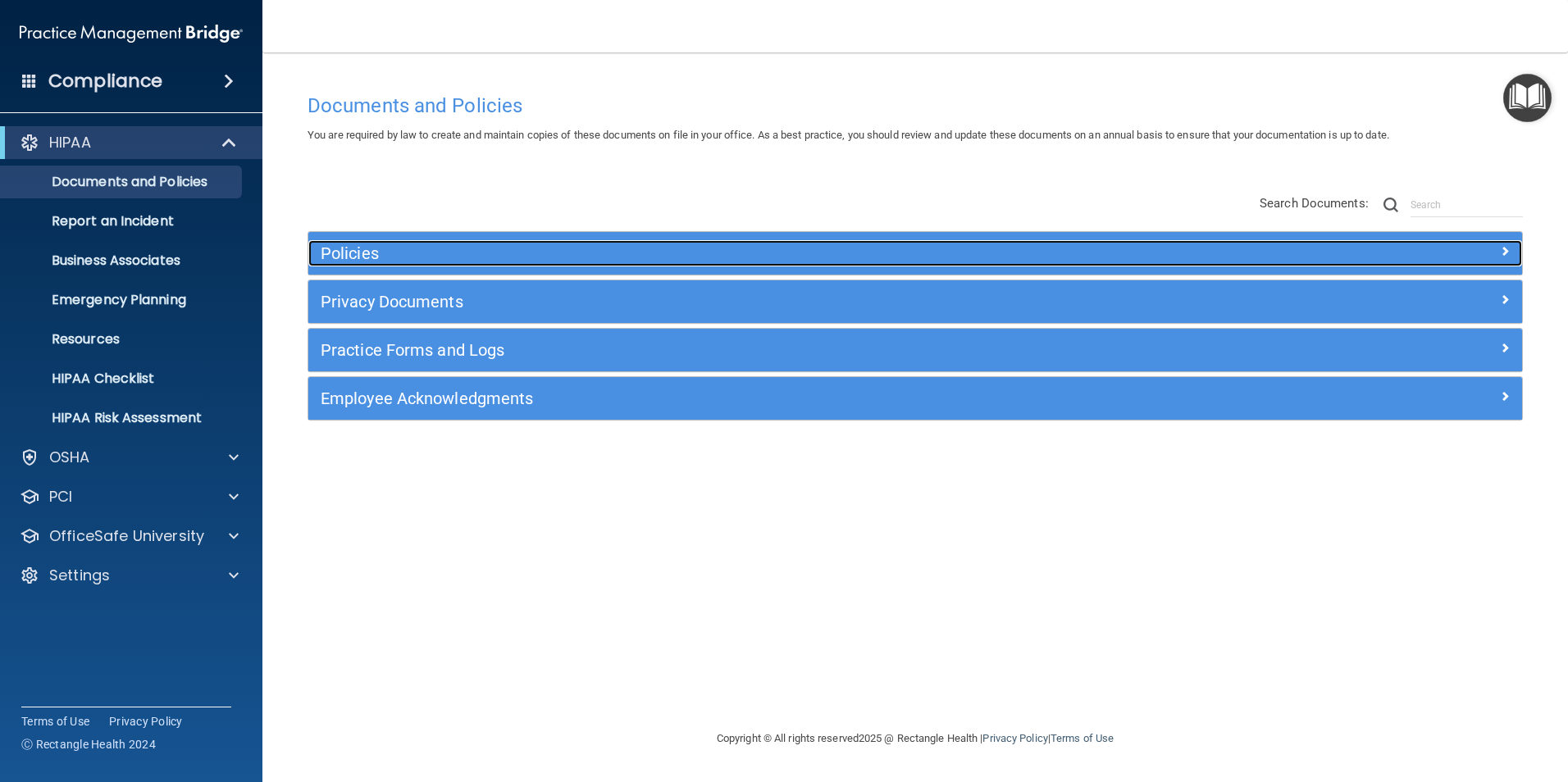
click at [451, 246] on h5 "Policies" at bounding box center [763, 253] width 886 height 18
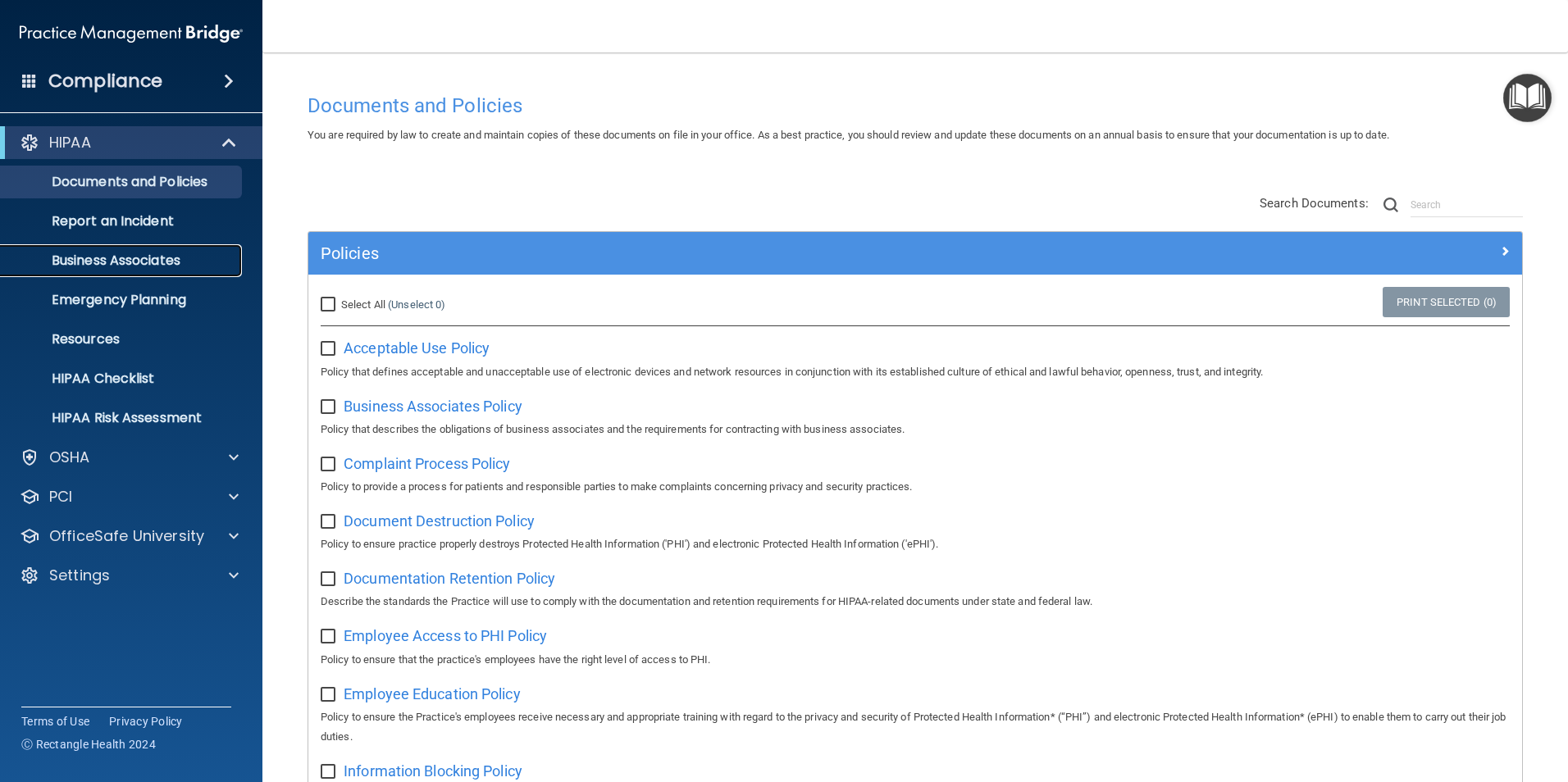
click at [177, 264] on p "Business Associates" at bounding box center [122, 260] width 224 height 16
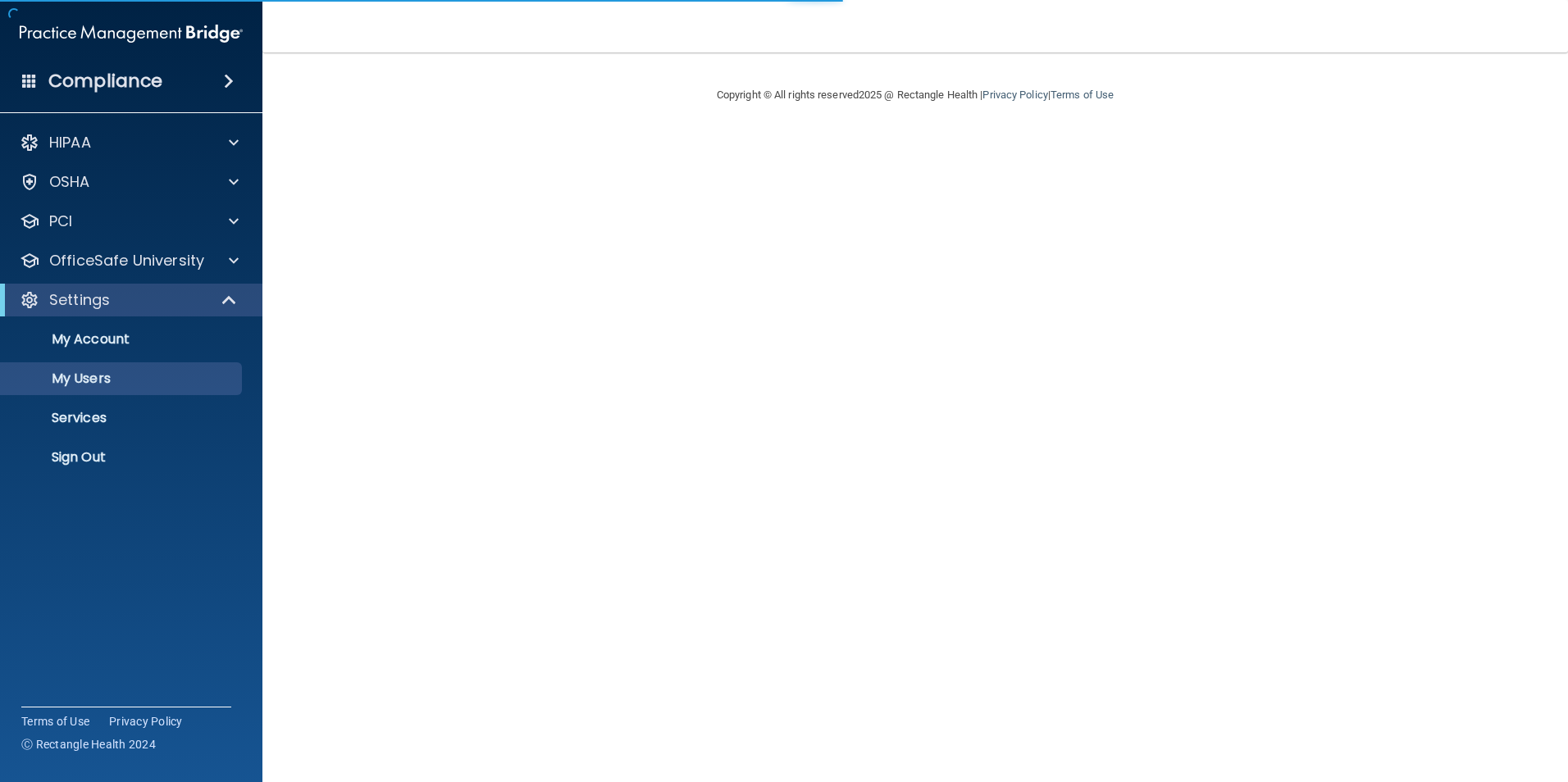
select select "20"
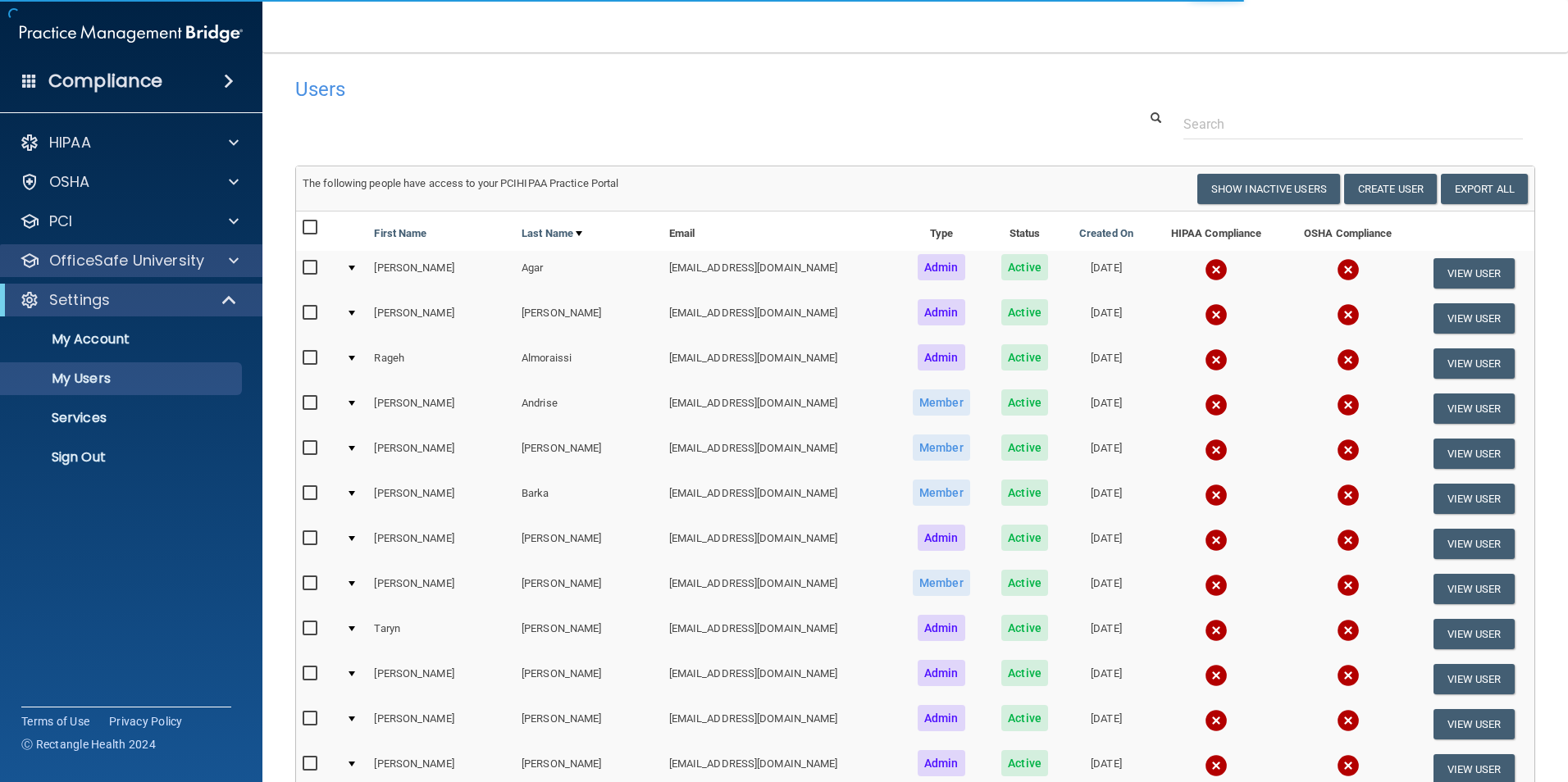
click at [195, 272] on div "OfficeSafe University" at bounding box center [131, 260] width 263 height 33
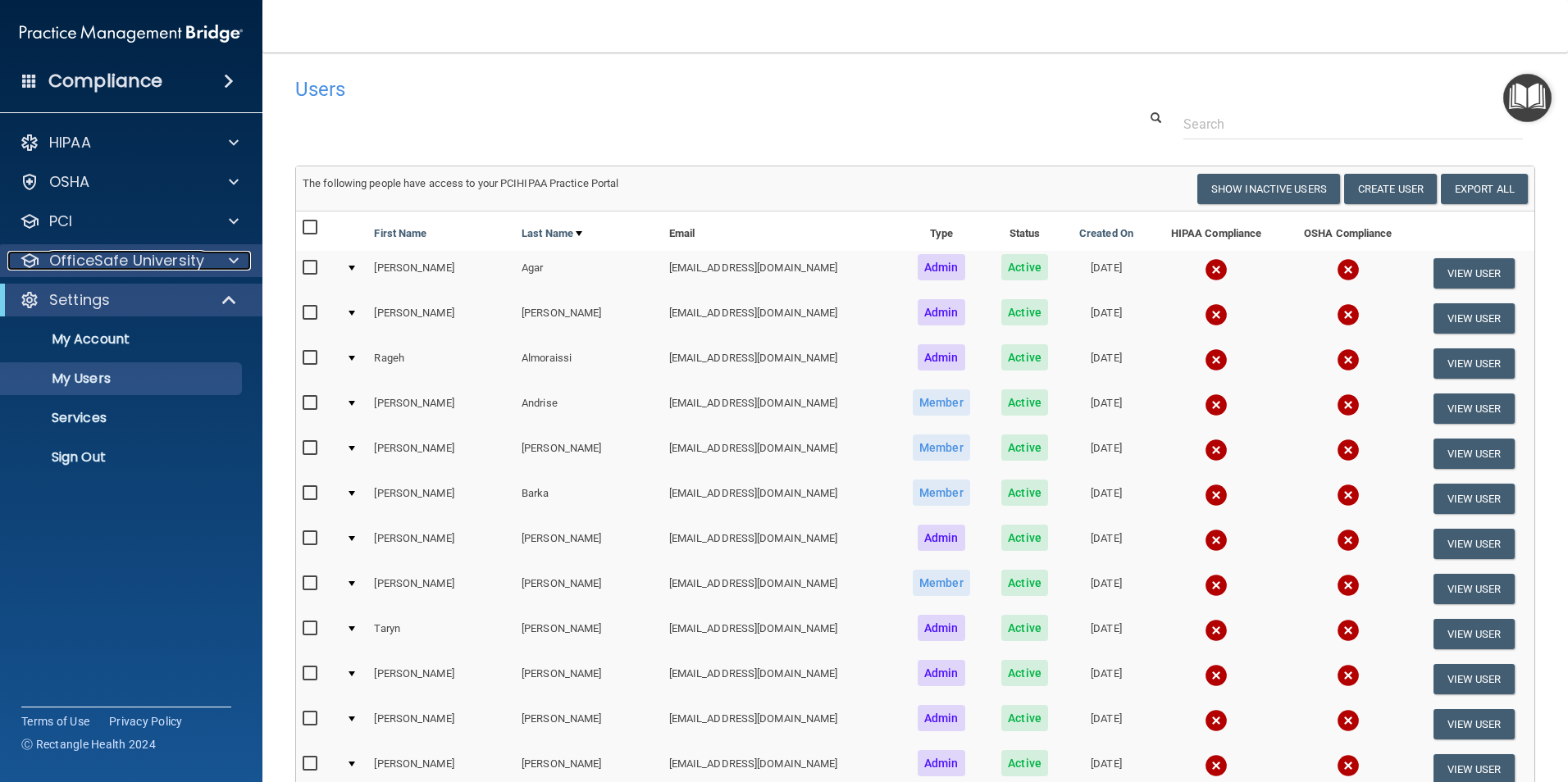
click at [167, 266] on p "OfficeSafe University" at bounding box center [126, 260] width 155 height 20
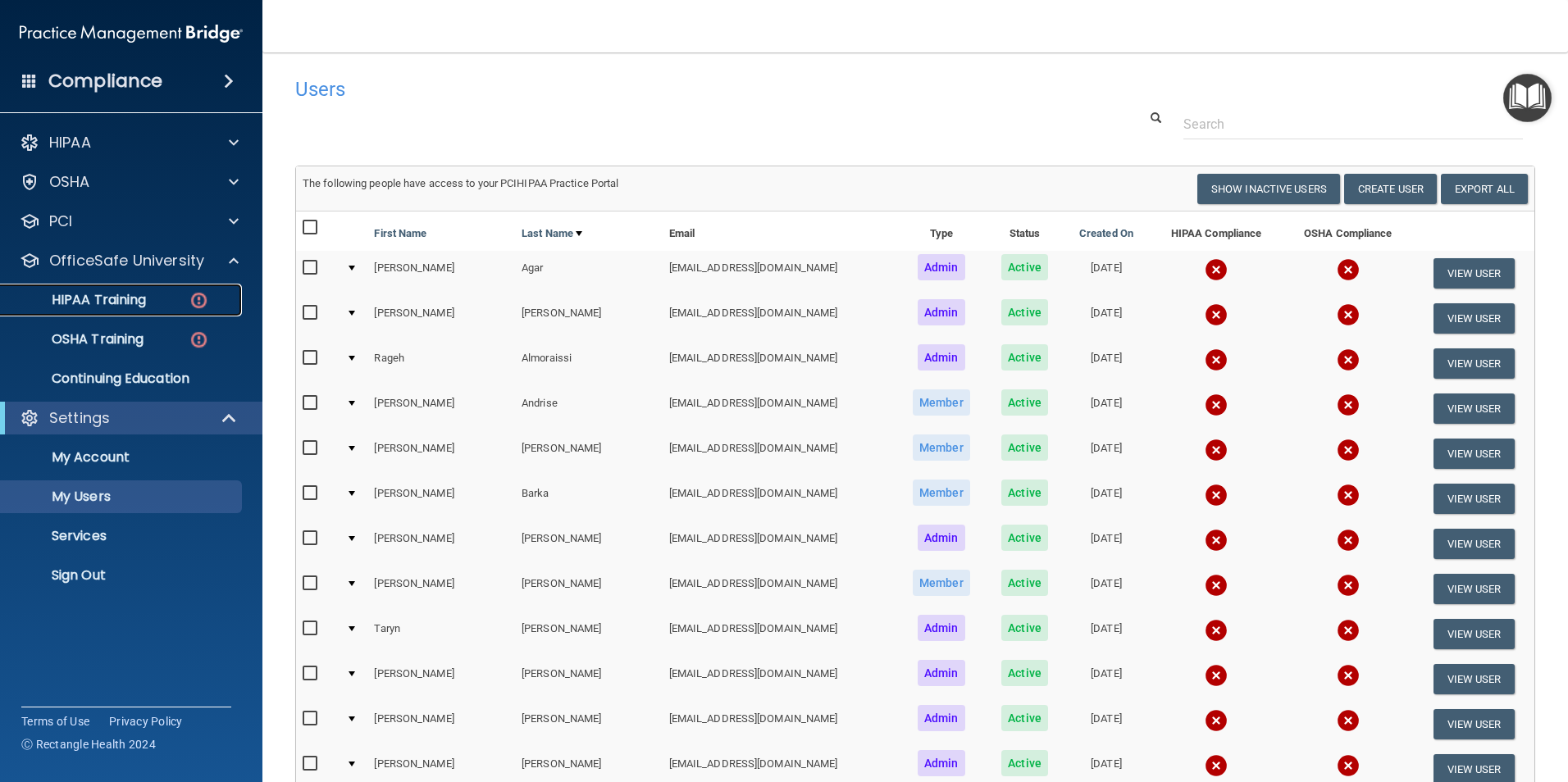
click at [131, 303] on p "HIPAA Training" at bounding box center [77, 300] width 135 height 16
